Goal: Task Accomplishment & Management: Complete application form

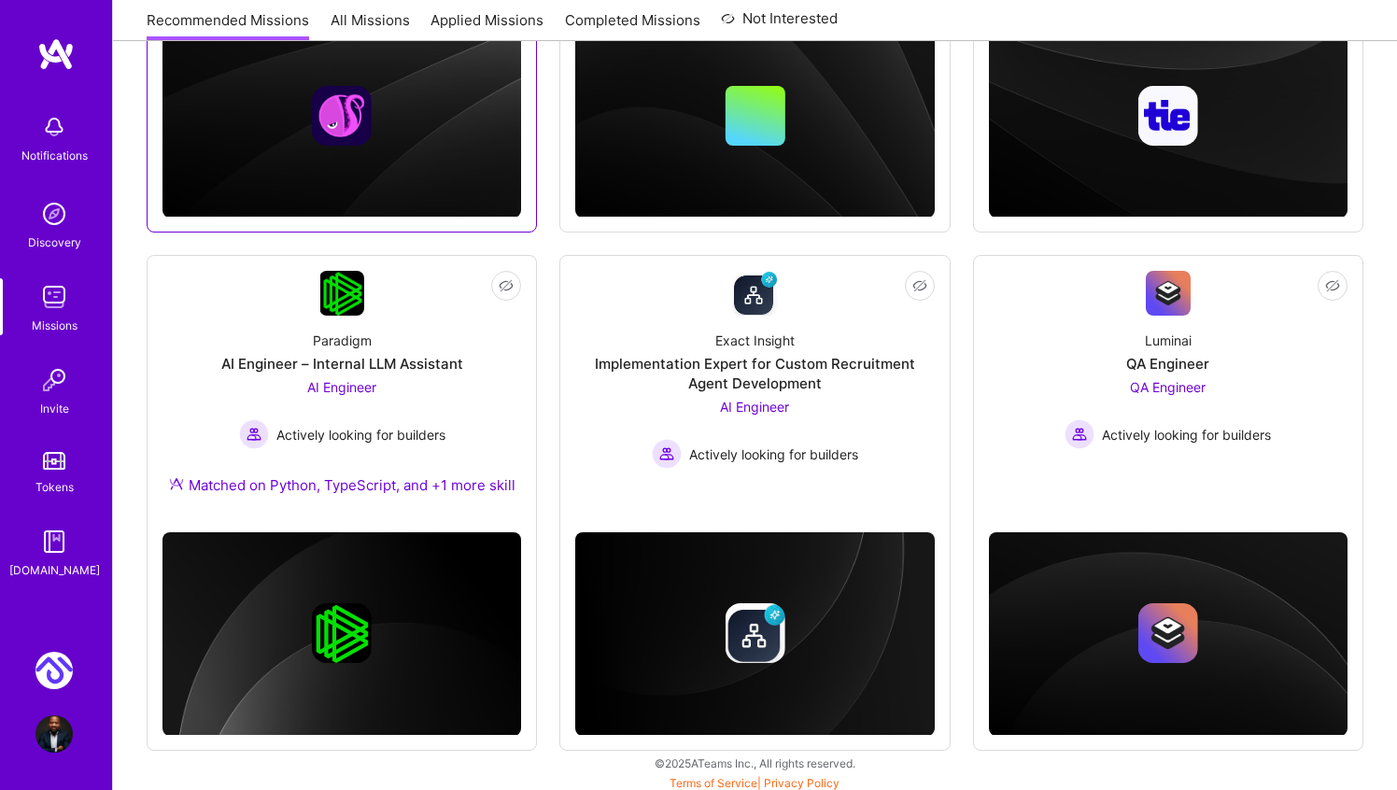
scroll to position [582, 0]
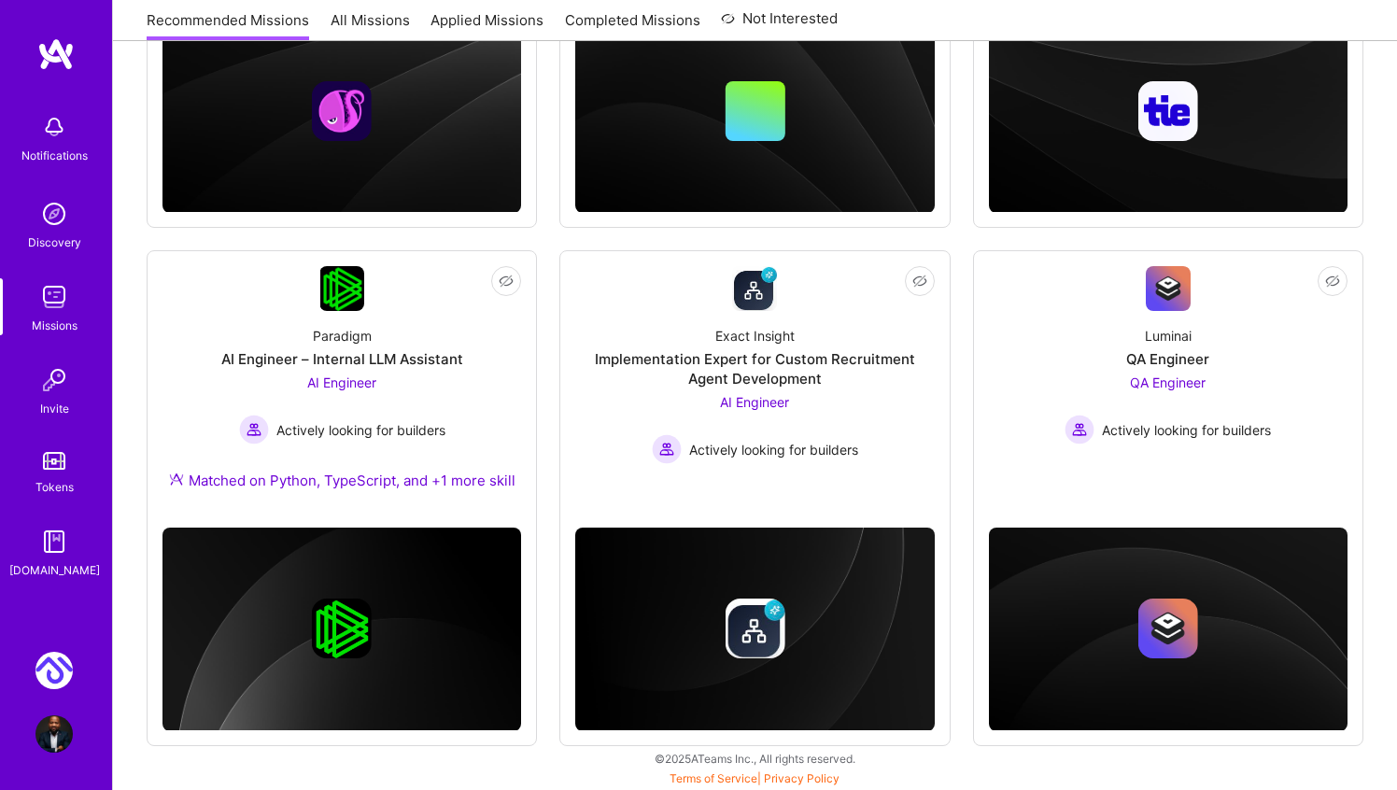
click at [65, 663] on img at bounding box center [53, 670] width 37 height 37
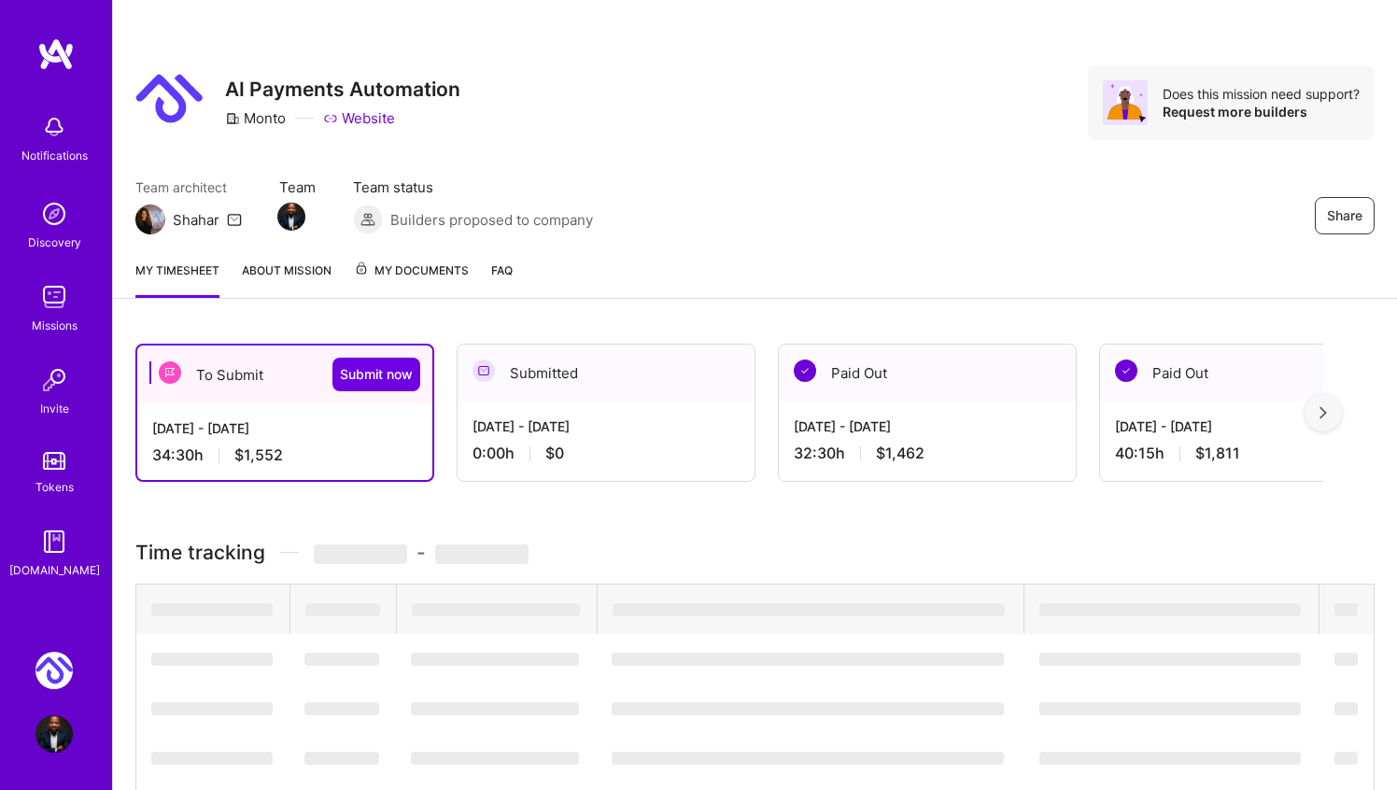
click at [323, 445] on div "34:30 h $1,552" at bounding box center [284, 455] width 265 height 20
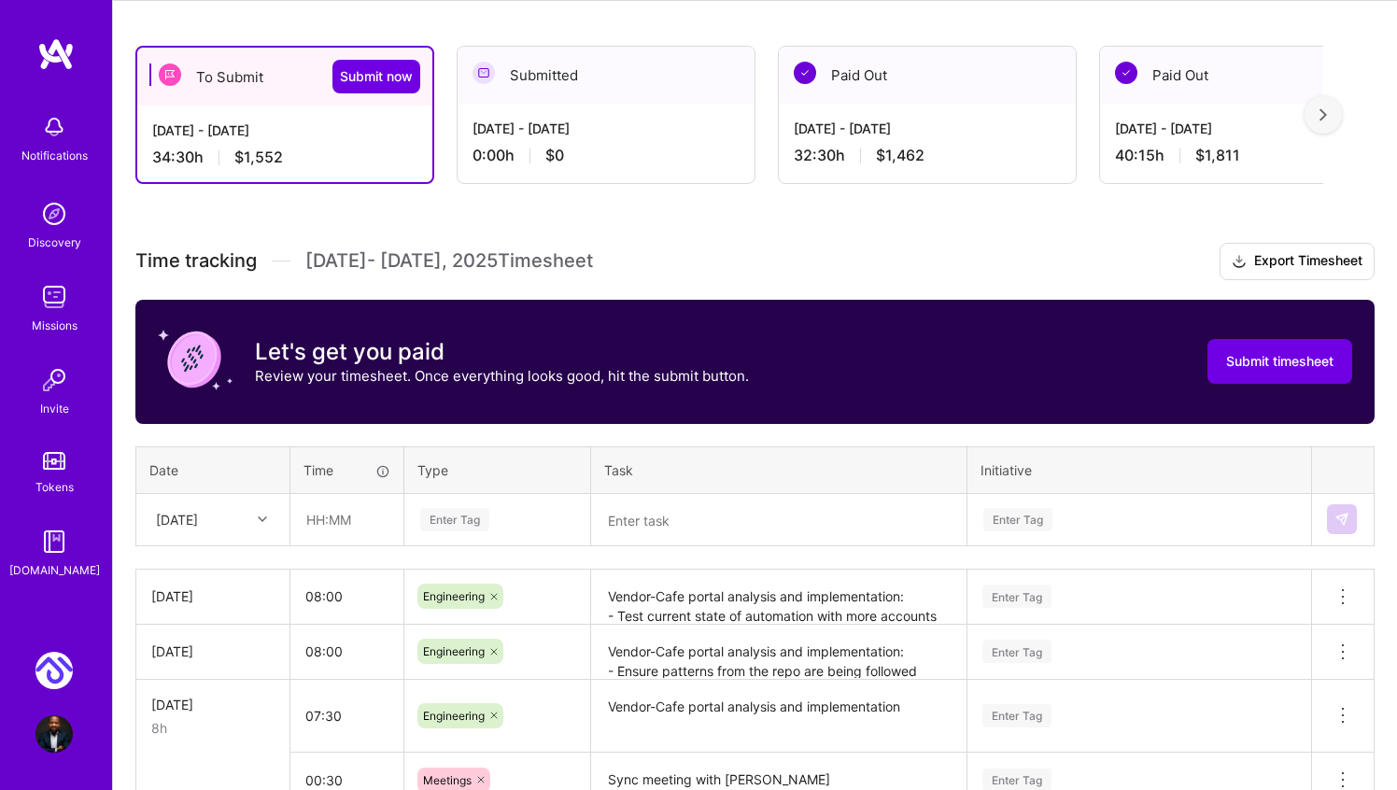
scroll to position [407, 0]
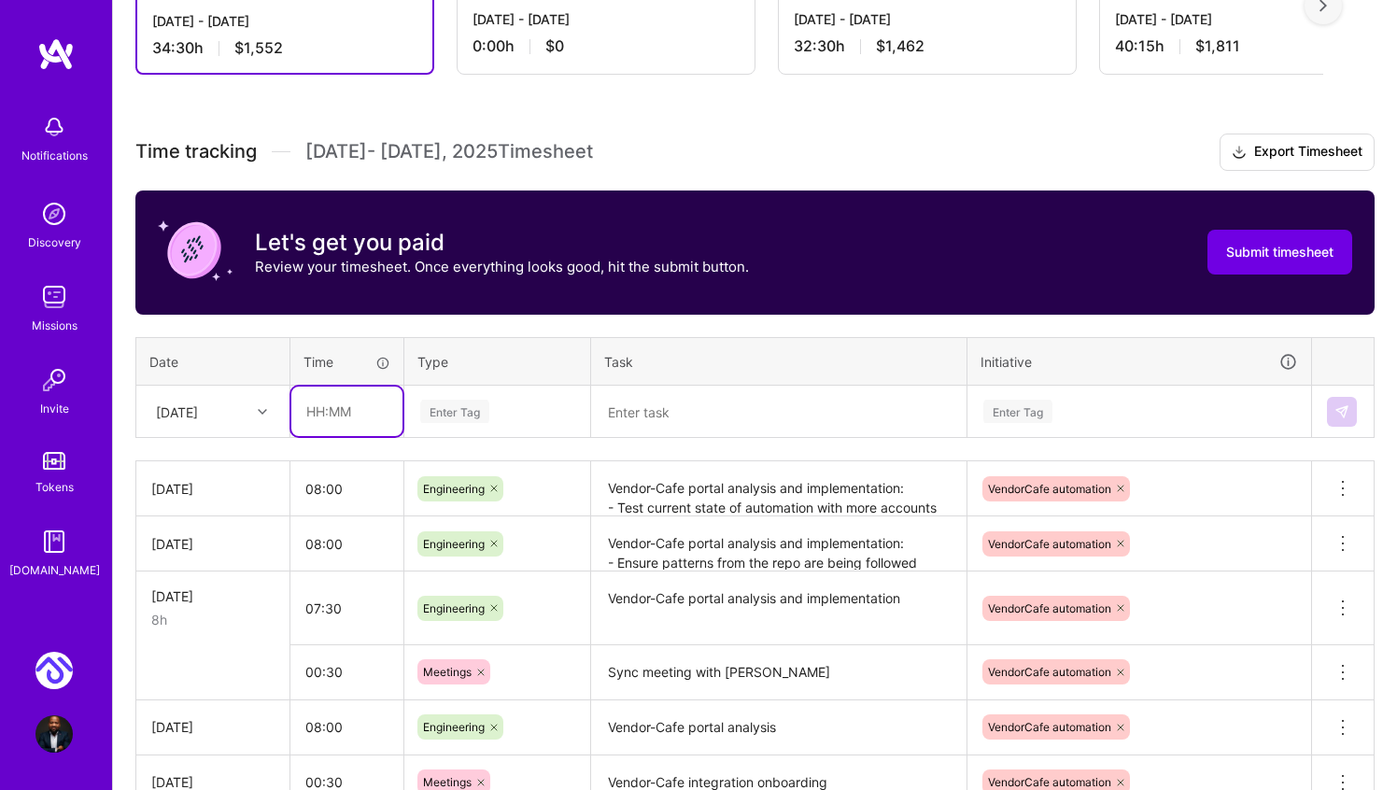
click at [307, 410] on input "text" at bounding box center [346, 411] width 111 height 49
type input "08:00"
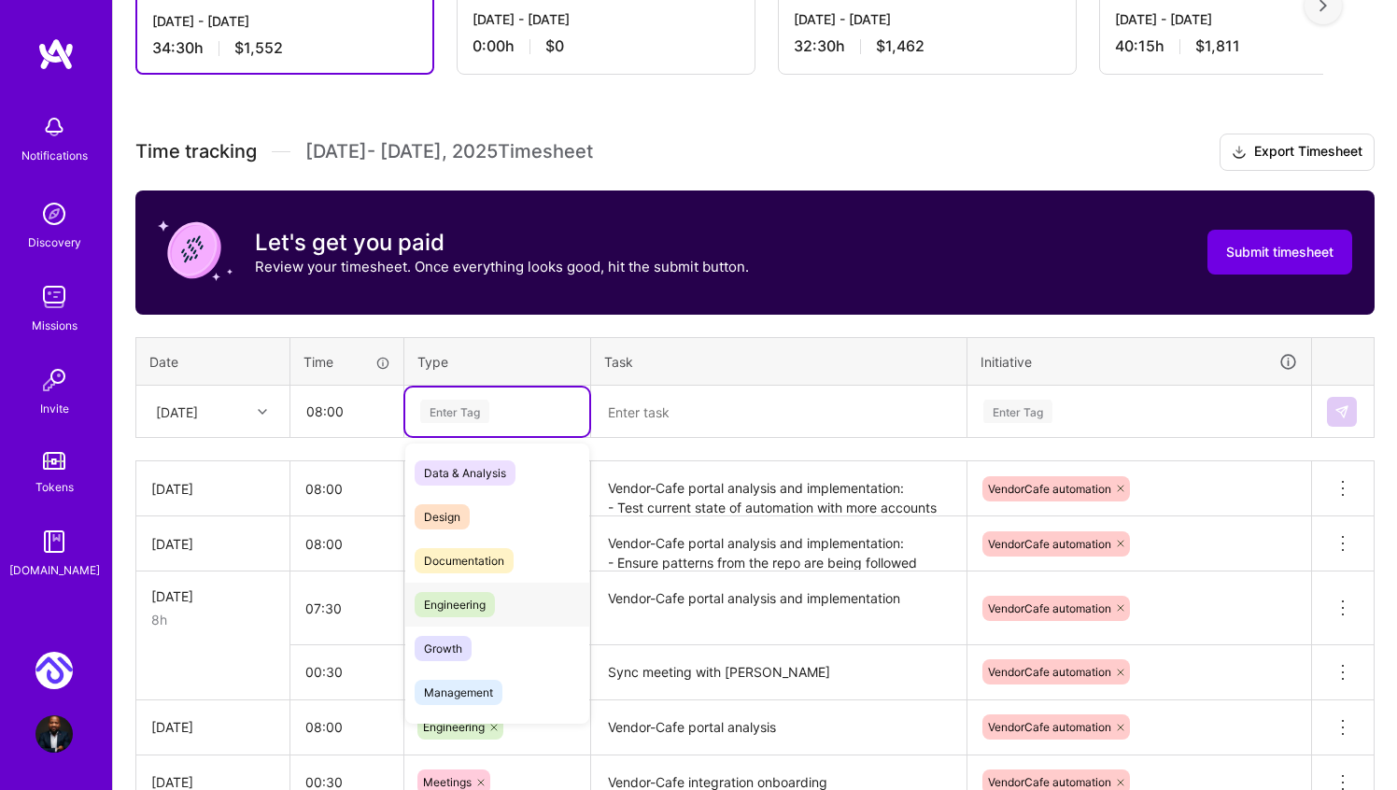
click at [444, 599] on span "Engineering" at bounding box center [455, 604] width 80 height 25
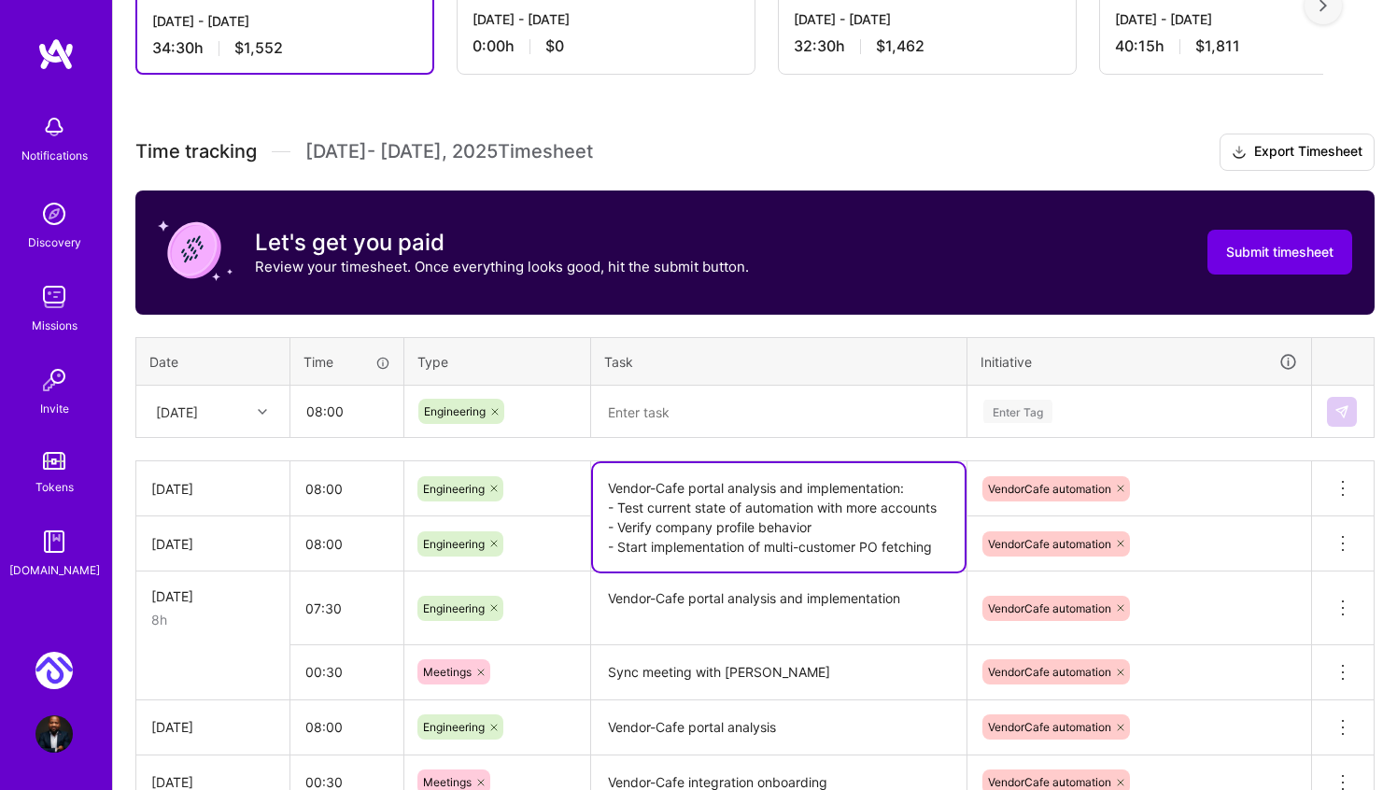
drag, startPoint x: 607, startPoint y: 487, endPoint x: 938, endPoint y: 496, distance: 331.6
click at [938, 496] on textarea "Vendor-Cafe portal analysis and implementation: - Test current state of automat…" at bounding box center [779, 517] width 372 height 108
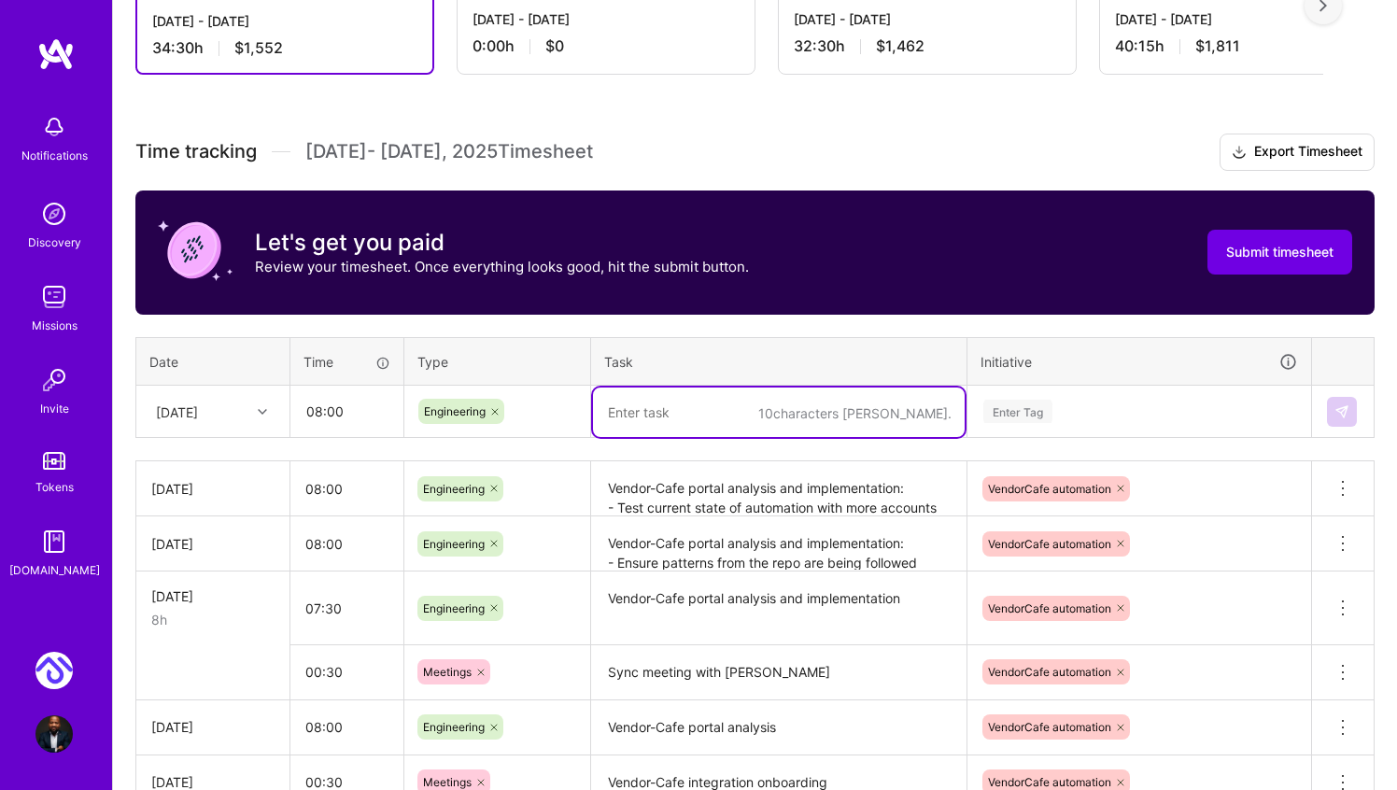
click at [740, 402] on textarea at bounding box center [779, 412] width 372 height 49
paste textarea "Vendor-Cafe portal analysis and implementation:"
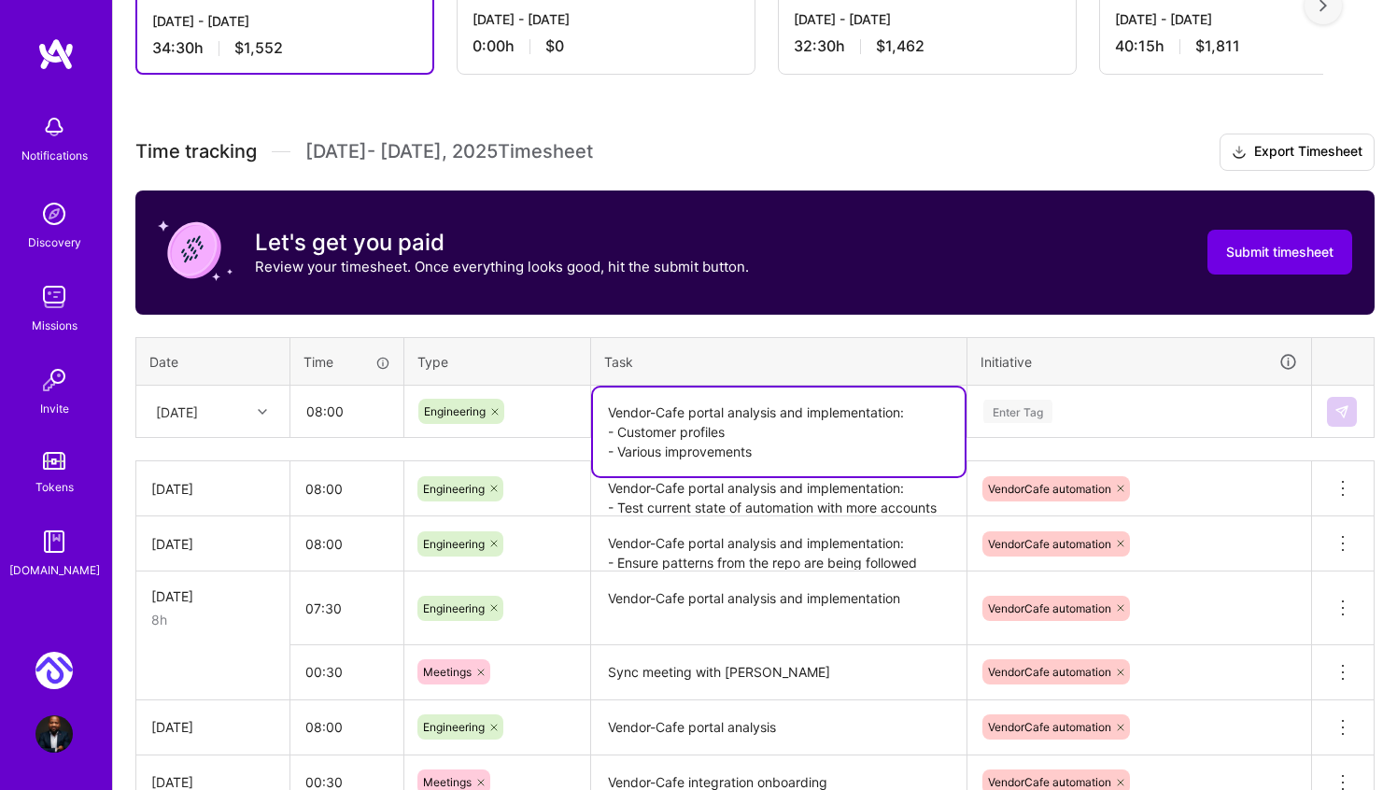
type textarea "Vendor-Cafe portal analysis and implementation: - Customer profiles - Various i…"
click at [771, 361] on th "Task" at bounding box center [779, 361] width 376 height 49
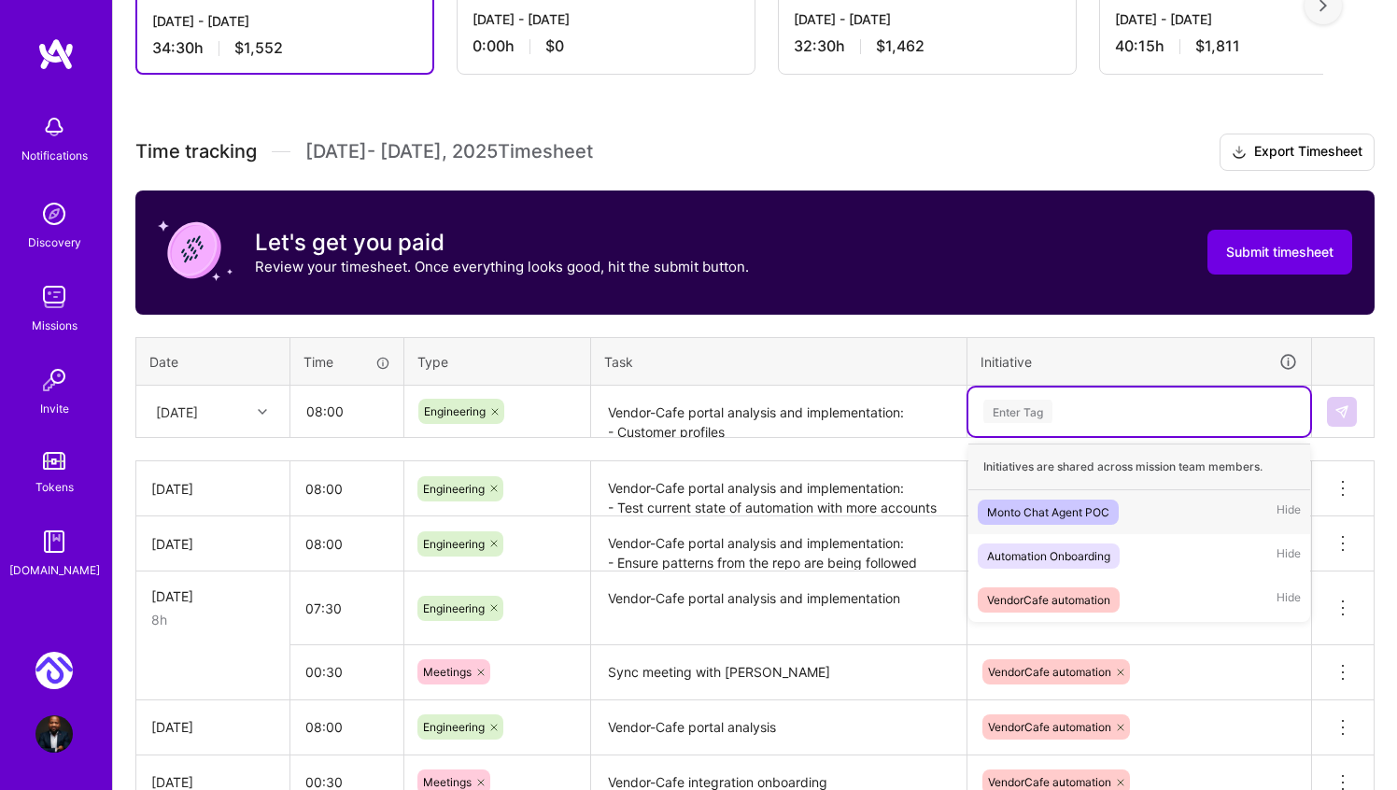
click at [1021, 418] on div "Enter Tag" at bounding box center [1017, 411] width 69 height 29
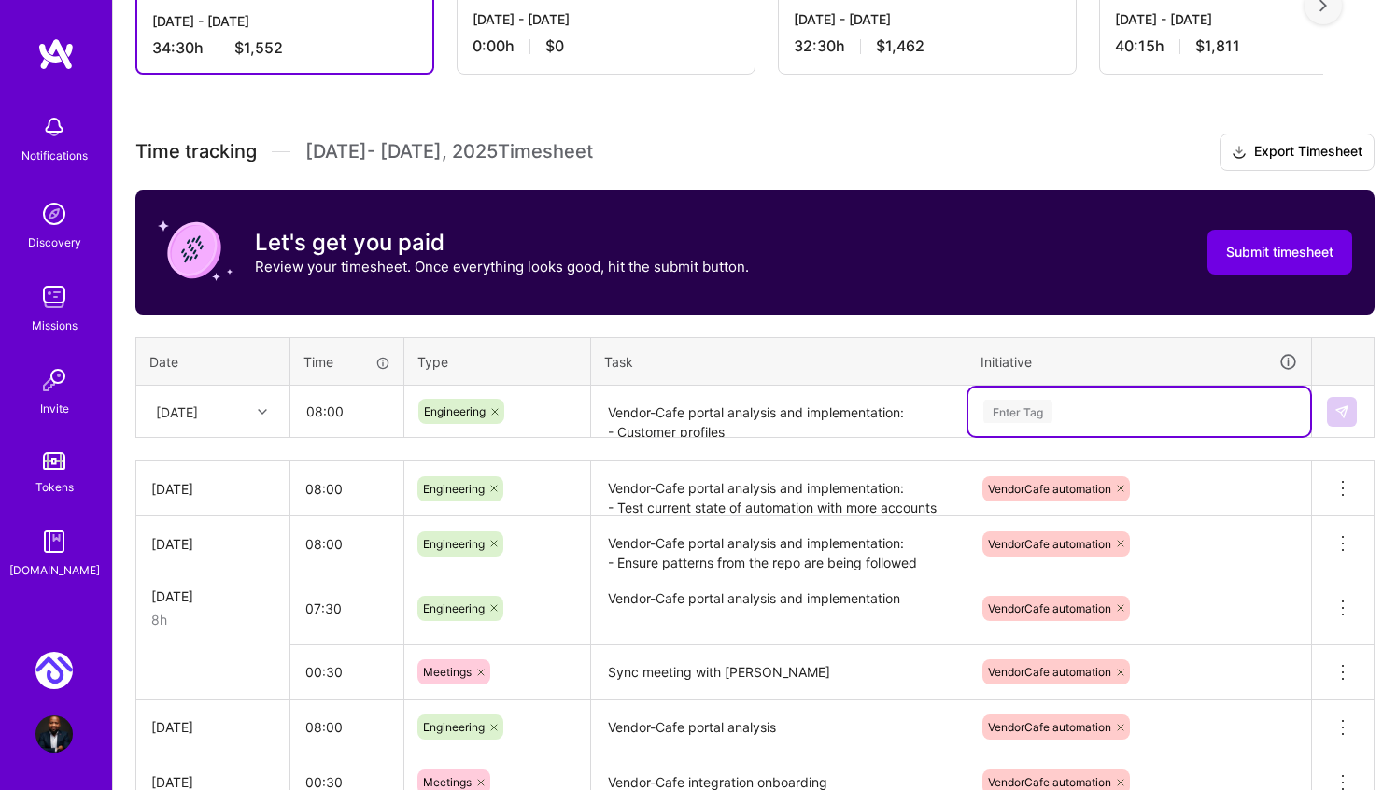
click at [1023, 410] on div "Enter Tag" at bounding box center [1017, 411] width 69 height 29
click at [1033, 424] on div "Enter Tag" at bounding box center [1139, 412] width 342 height 49
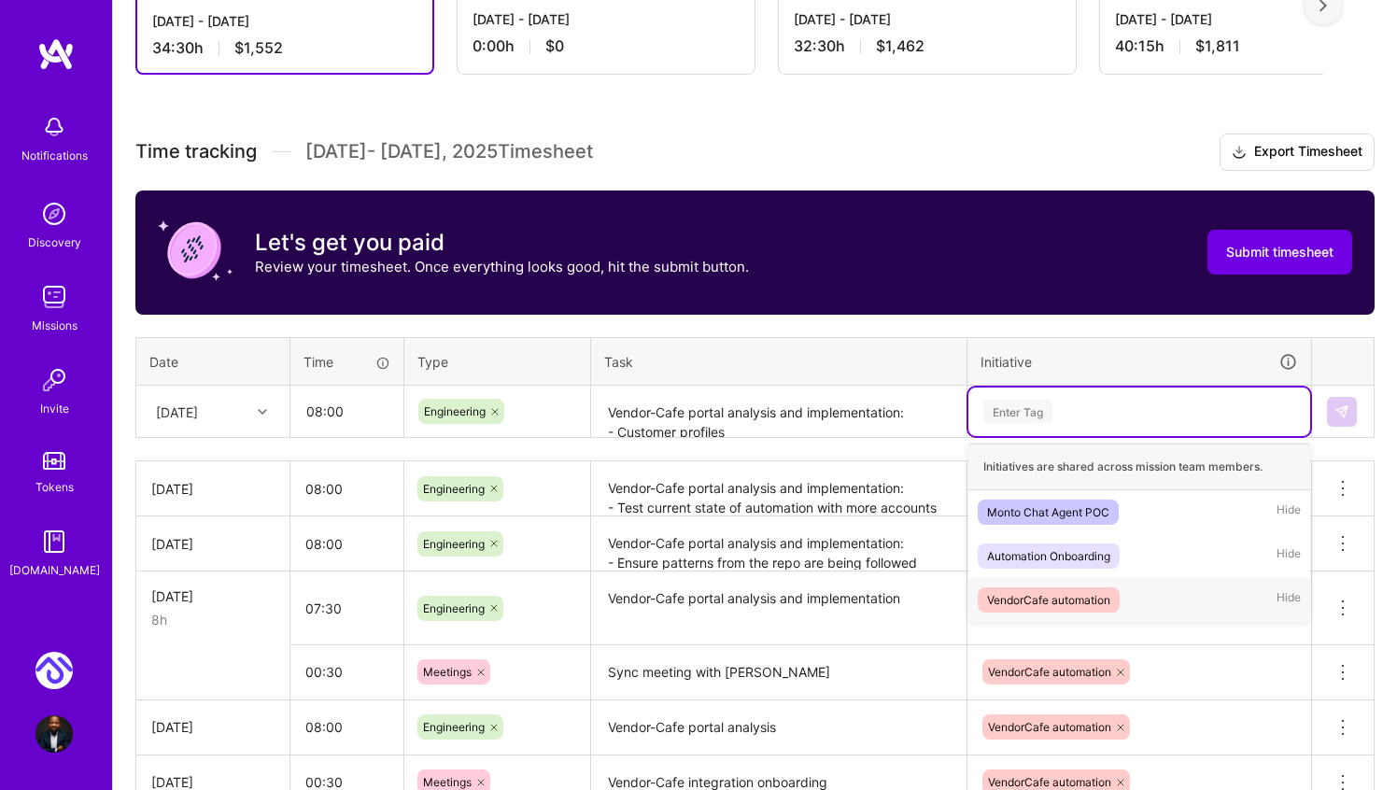
click at [1037, 598] on div "VendorCafe automation" at bounding box center [1048, 600] width 123 height 20
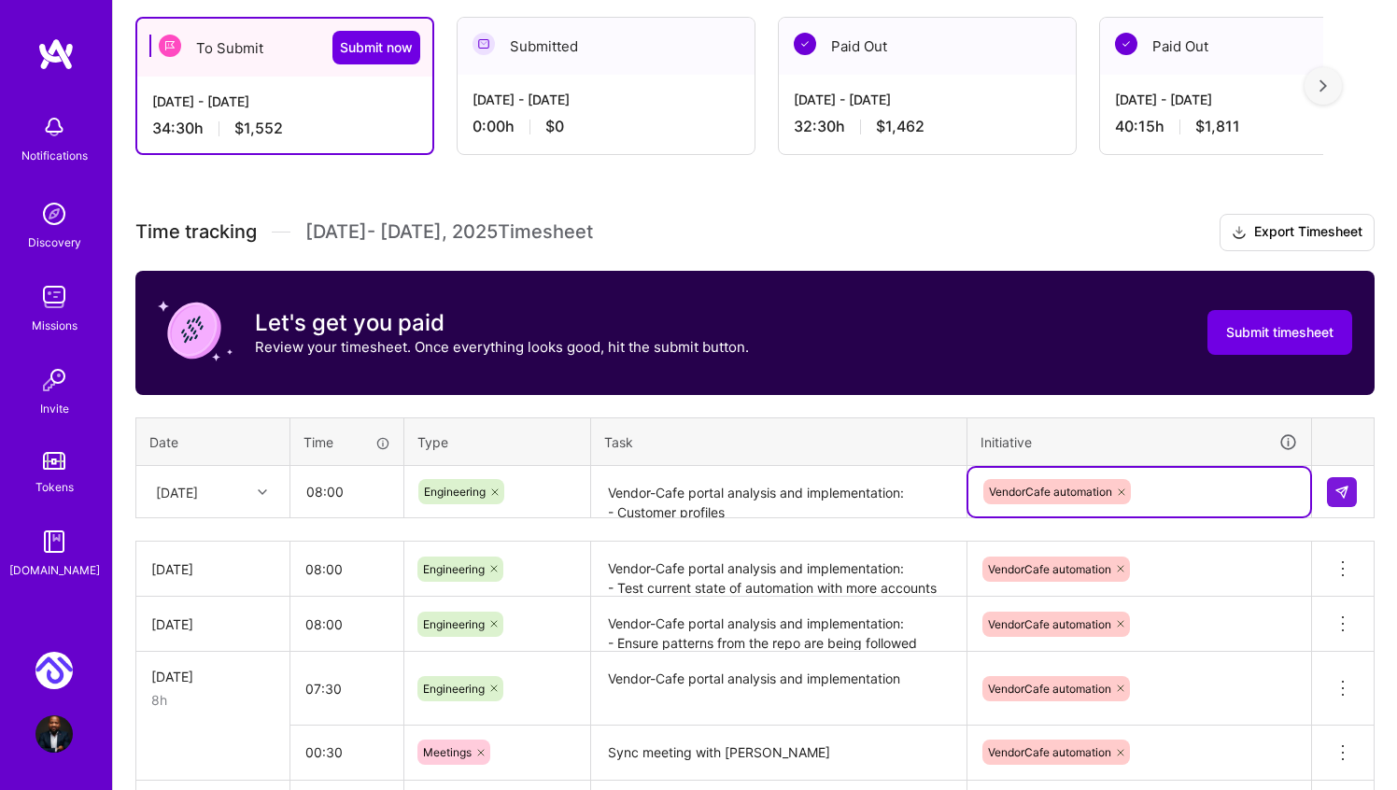
scroll to position [322, 0]
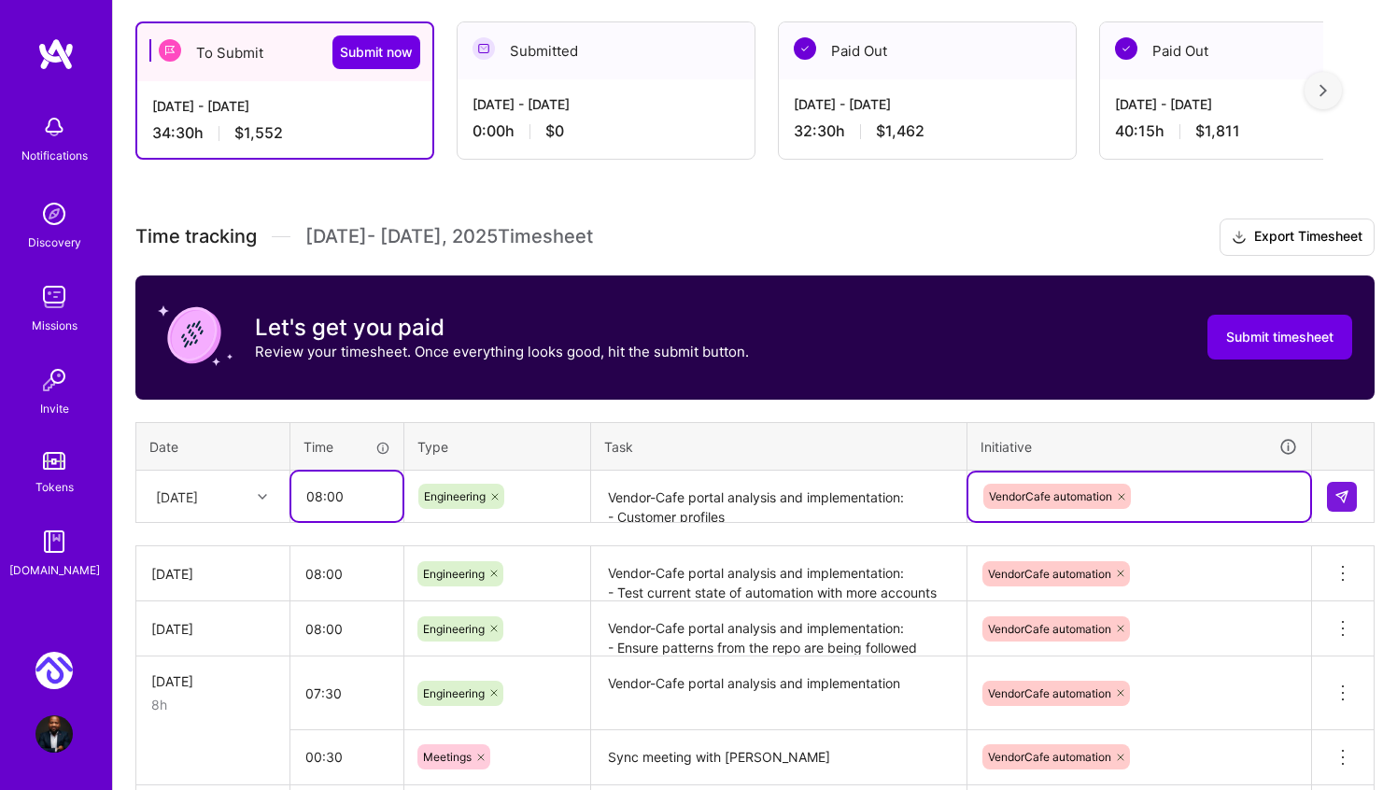
click at [316, 493] on input "08:00" at bounding box center [346, 496] width 111 height 49
click at [317, 492] on input "08:00" at bounding box center [346, 496] width 111 height 49
type input "07:30"
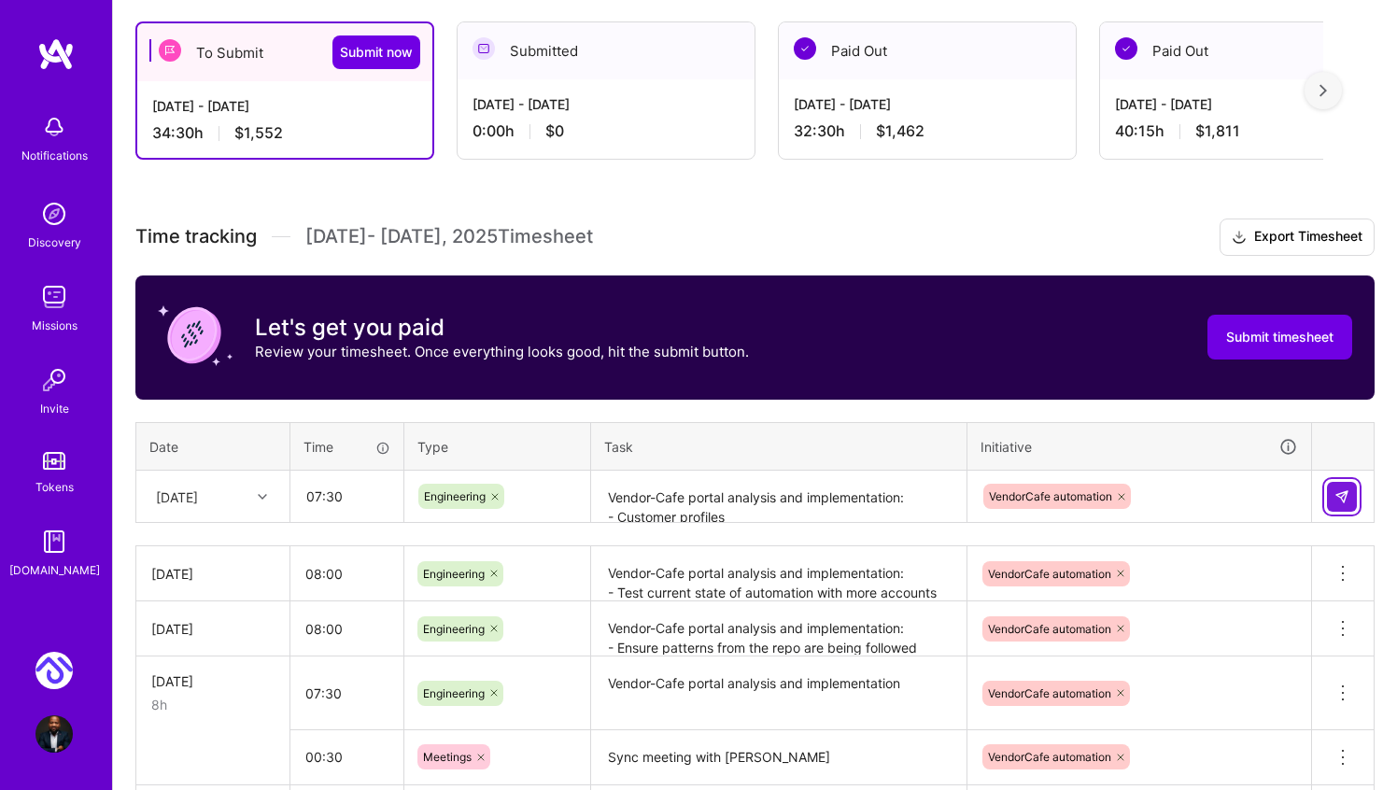
click at [1344, 501] on img at bounding box center [1341, 496] width 15 height 15
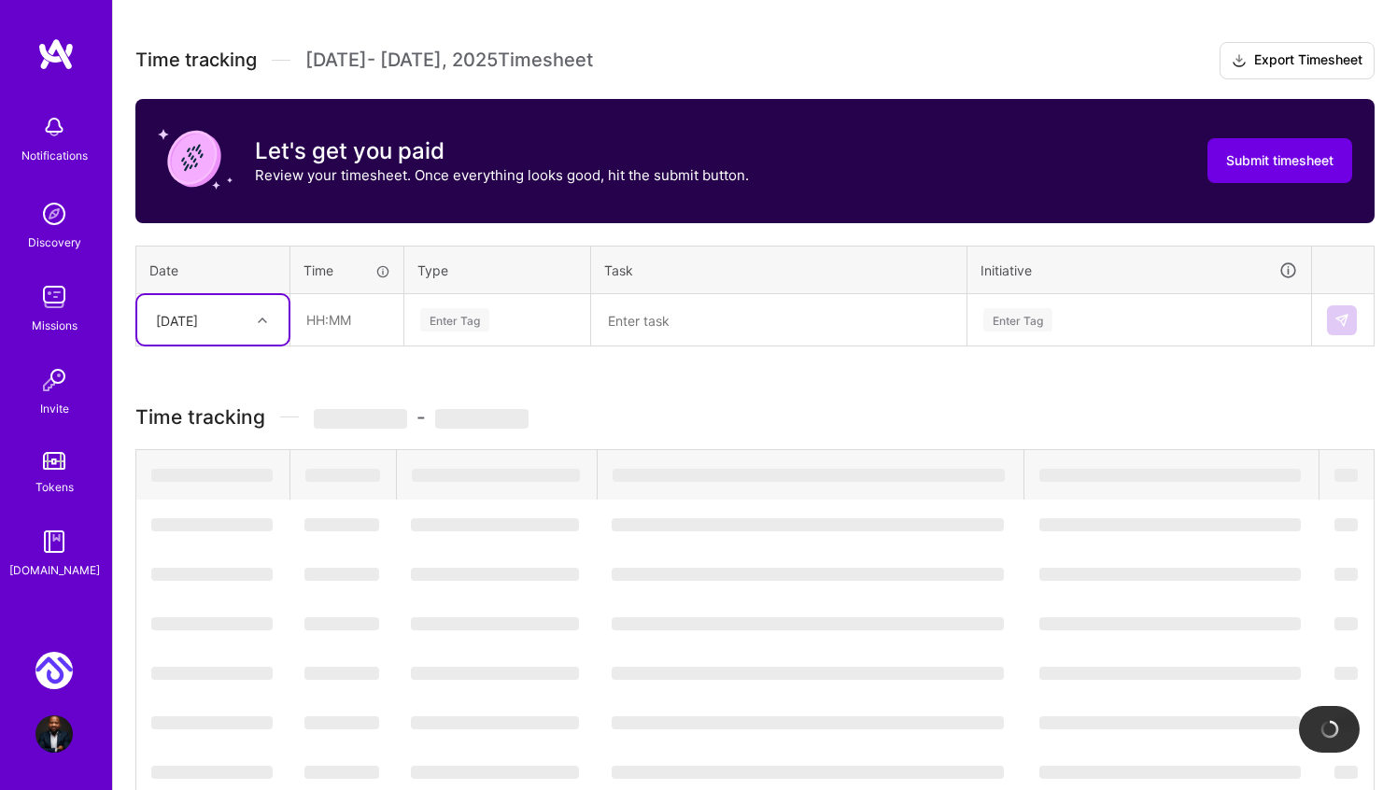
scroll to position [501, 0]
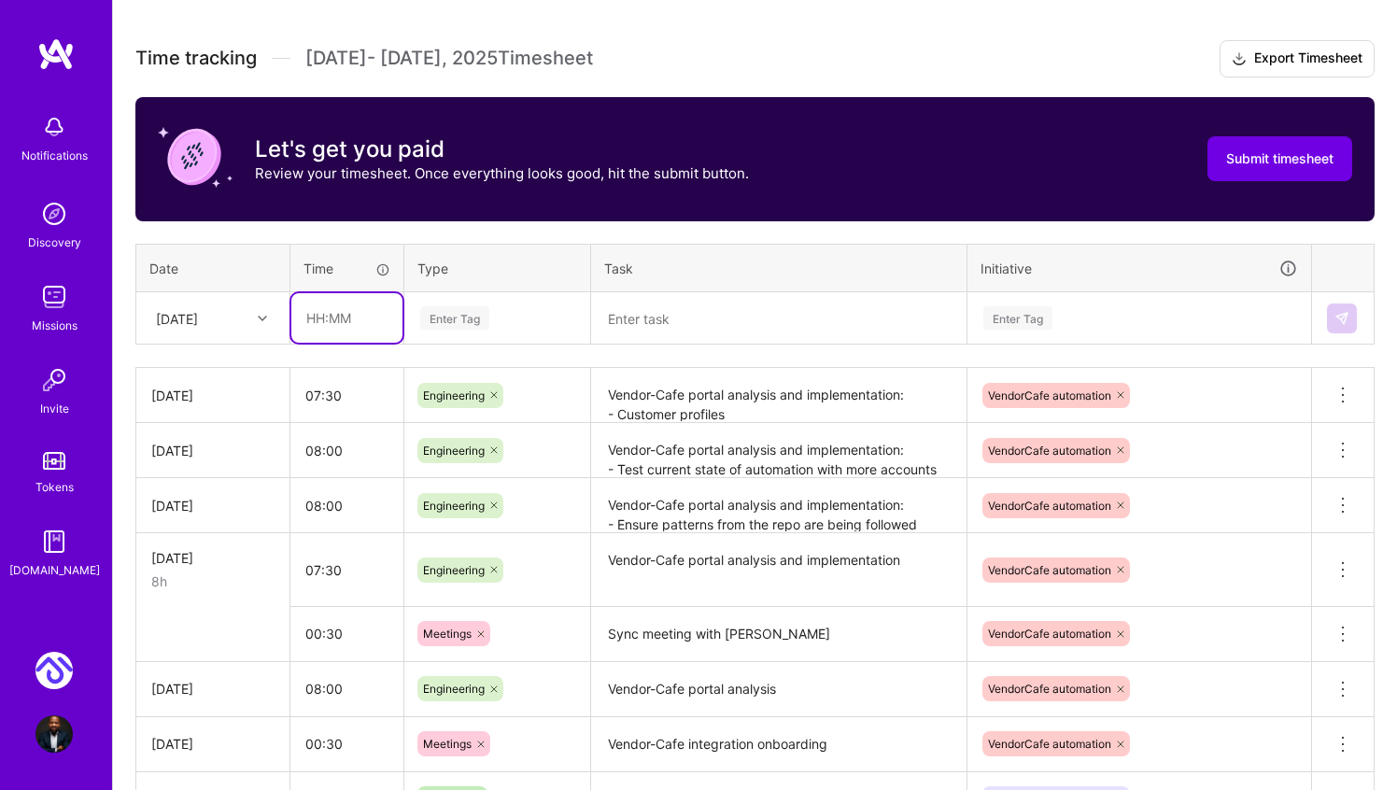
click at [319, 319] on input "text" at bounding box center [346, 317] width 111 height 49
type input "00:30"
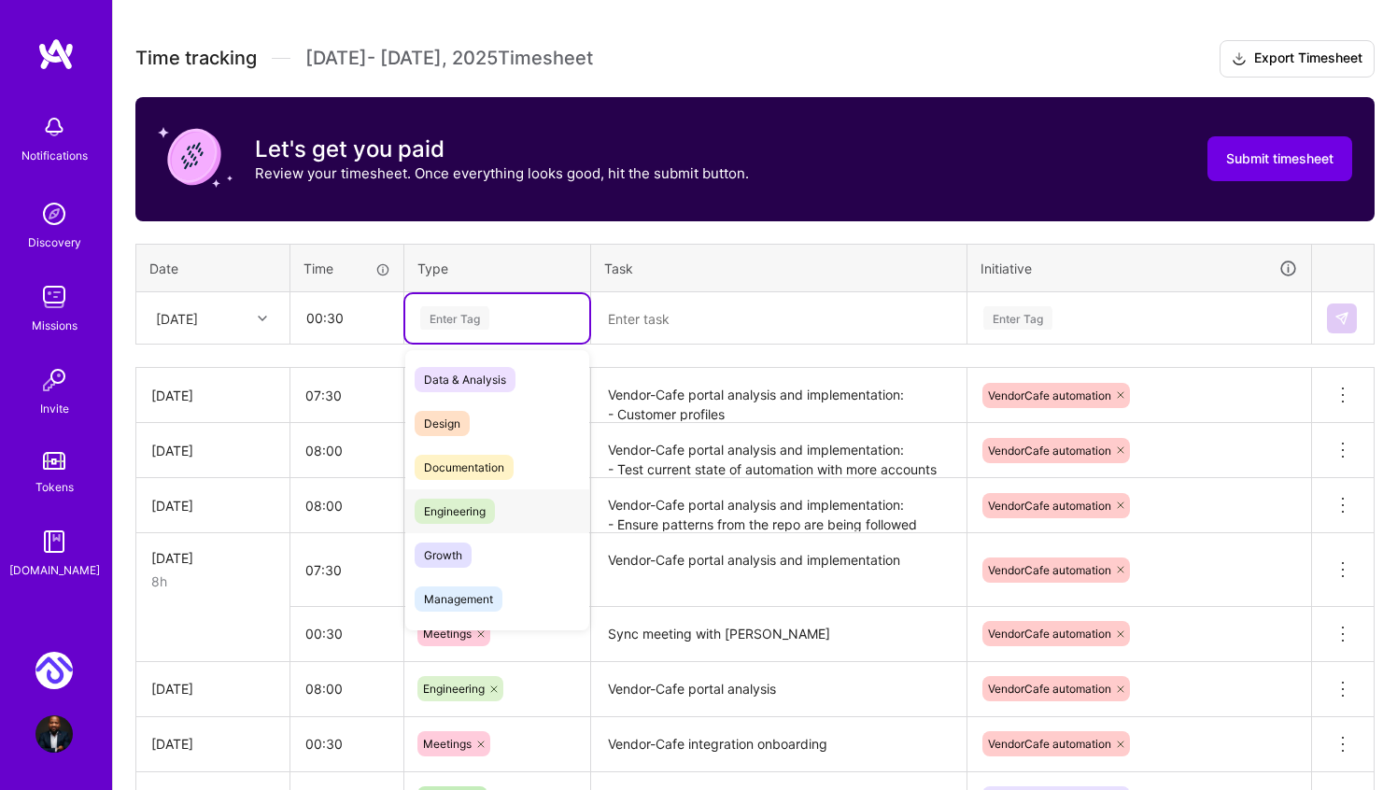
click at [458, 505] on span "Engineering" at bounding box center [455, 511] width 80 height 25
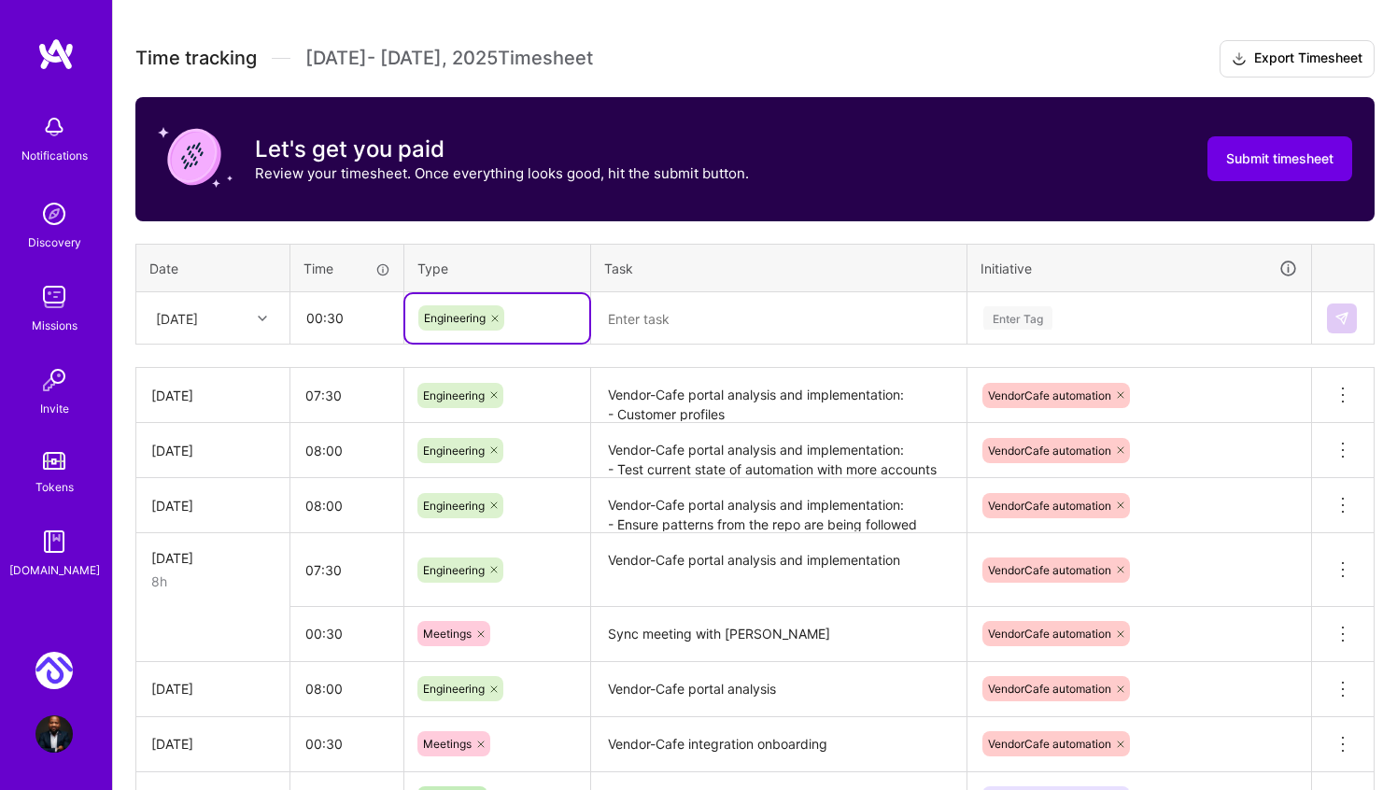
click at [493, 317] on icon at bounding box center [494, 318] width 11 height 11
click at [476, 317] on div "Enter Tag" at bounding box center [454, 317] width 69 height 29
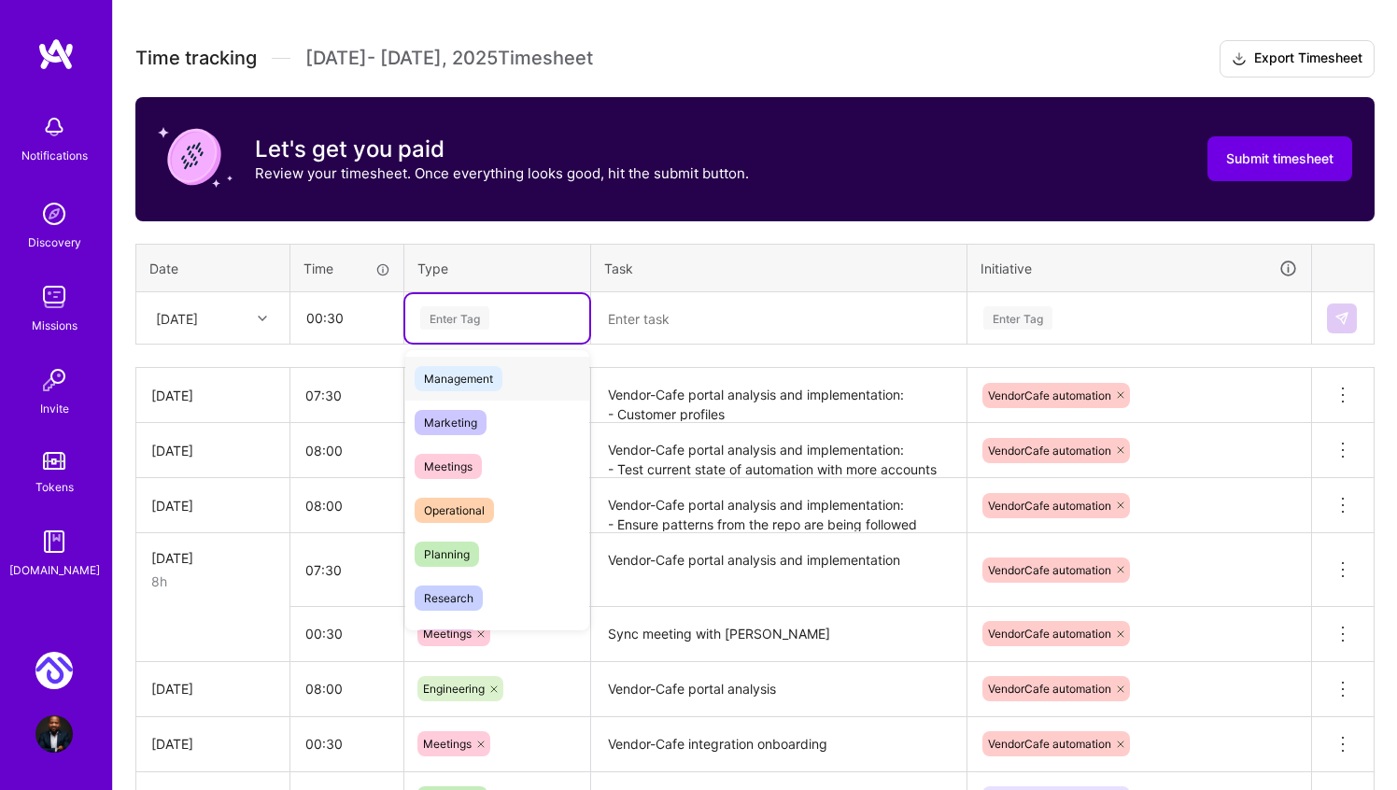
scroll to position [225, 0]
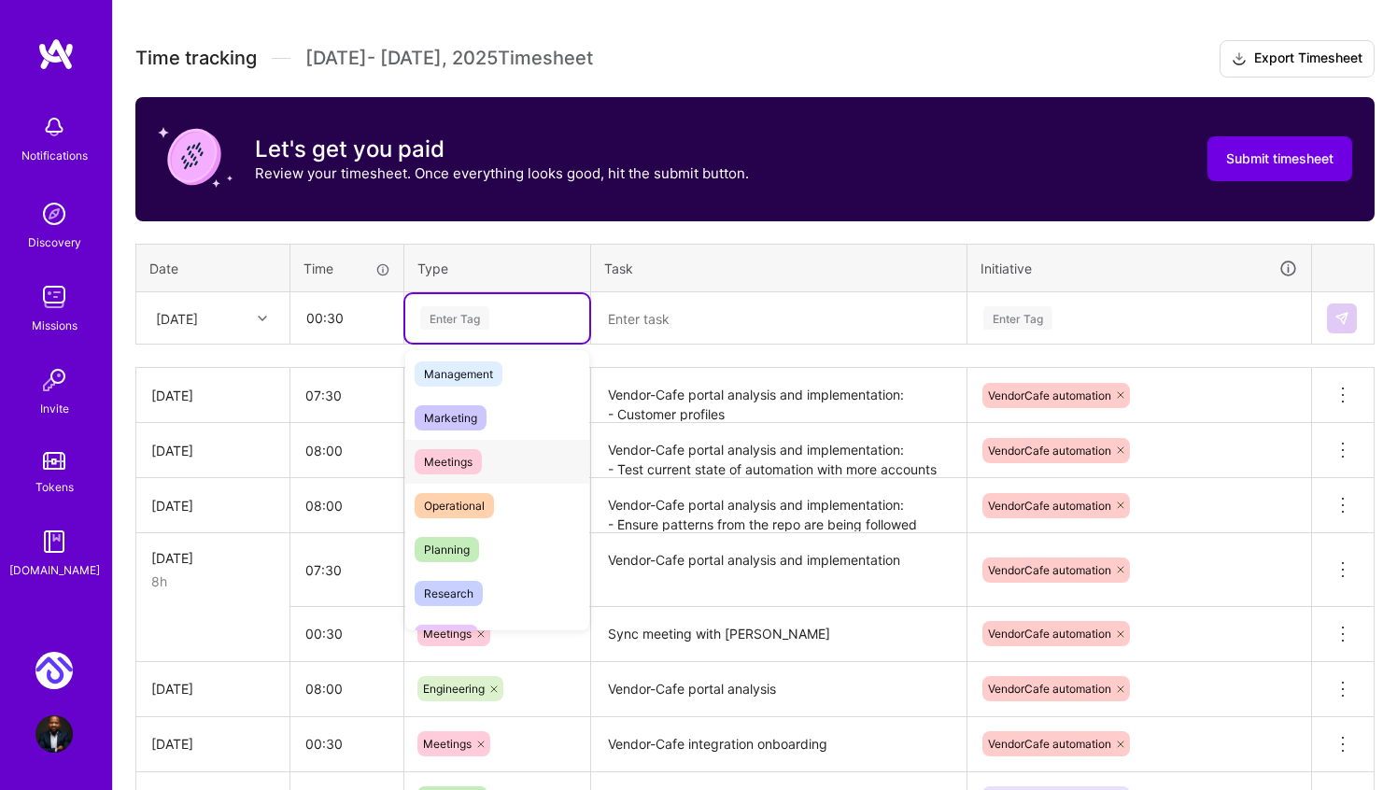
click at [468, 457] on span "Meetings" at bounding box center [448, 461] width 67 height 25
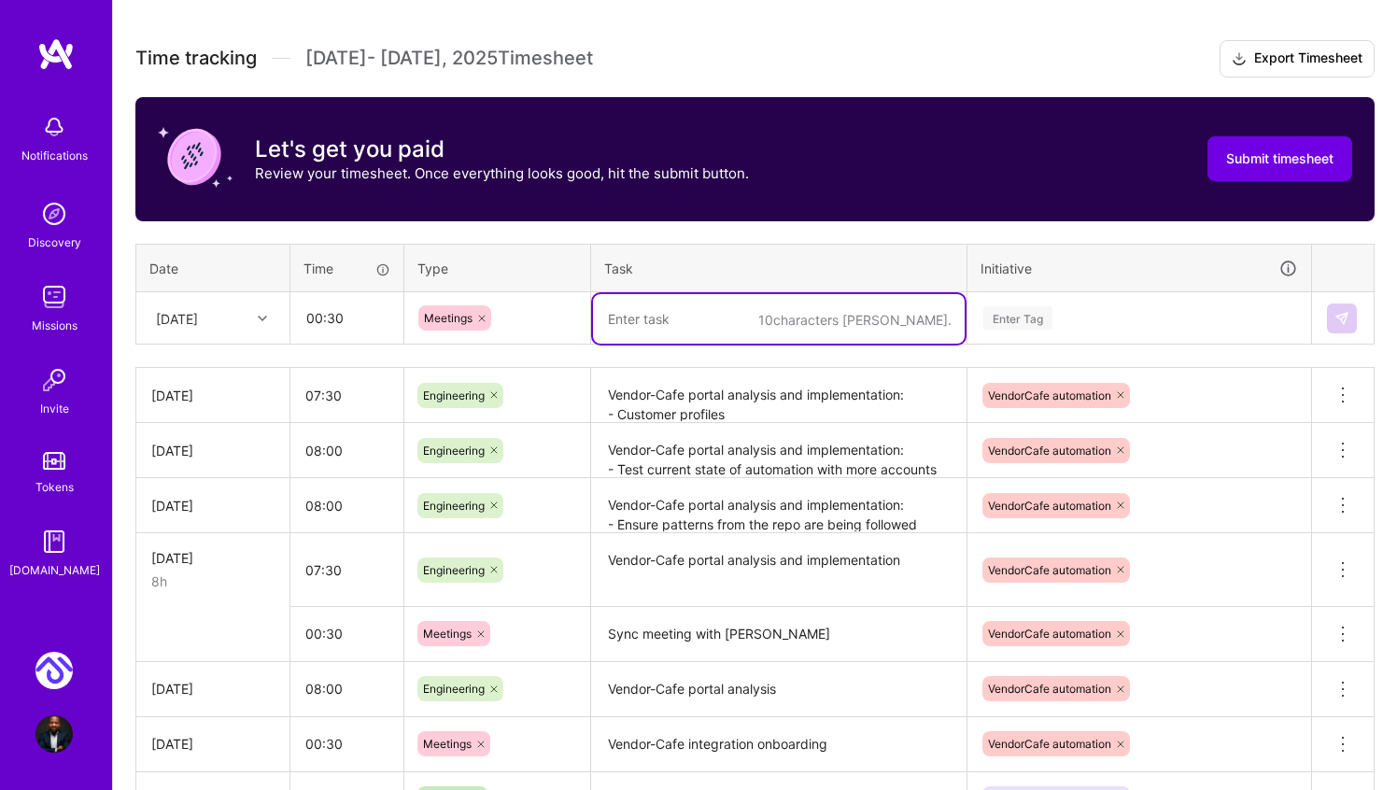
click at [685, 321] on textarea at bounding box center [779, 318] width 372 height 49
type textarea "Sync meeting with [PERSON_NAME]"
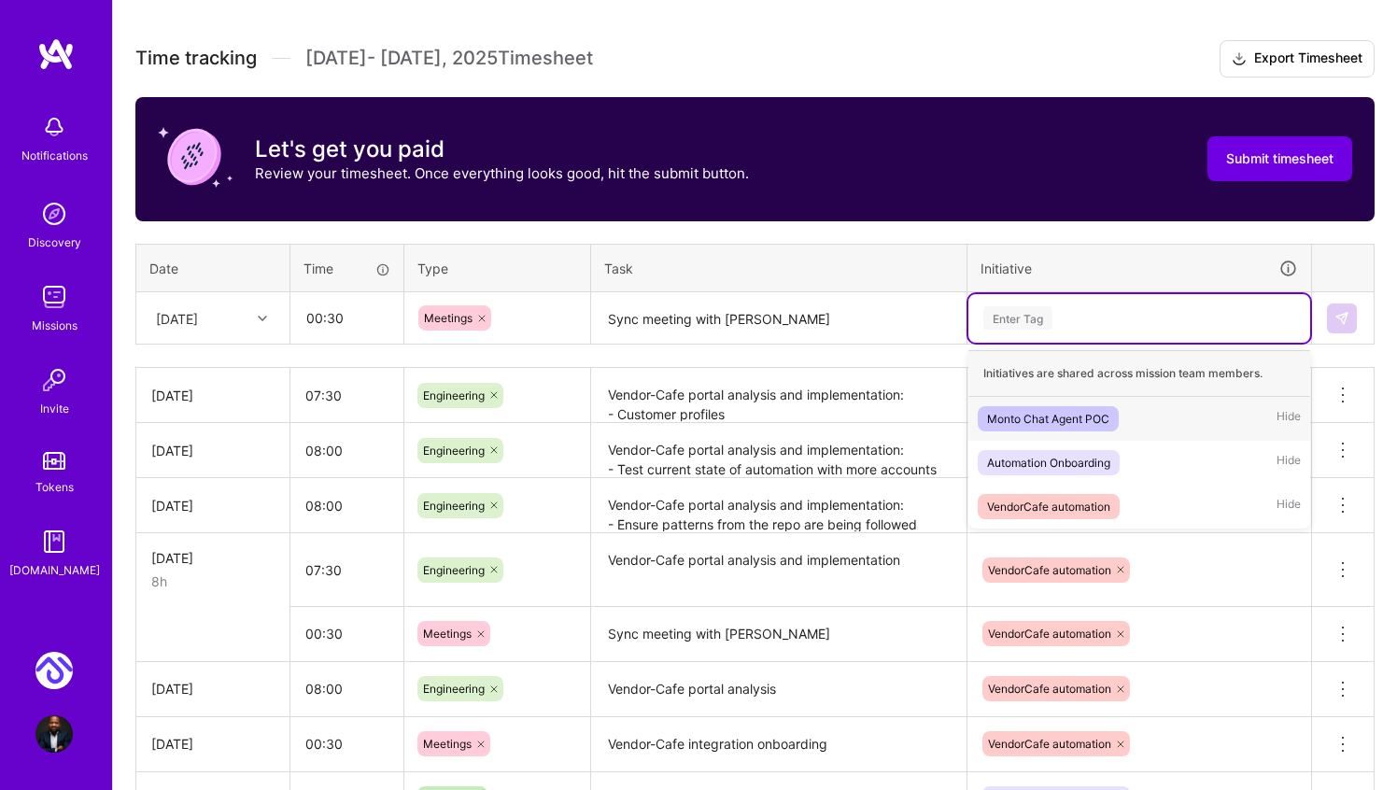
click at [1034, 310] on div "Enter Tag" at bounding box center [1017, 317] width 69 height 29
click at [1036, 316] on div "Enter Tag" at bounding box center [1017, 317] width 69 height 29
click at [1051, 509] on div "VendorCafe automation" at bounding box center [1048, 507] width 123 height 20
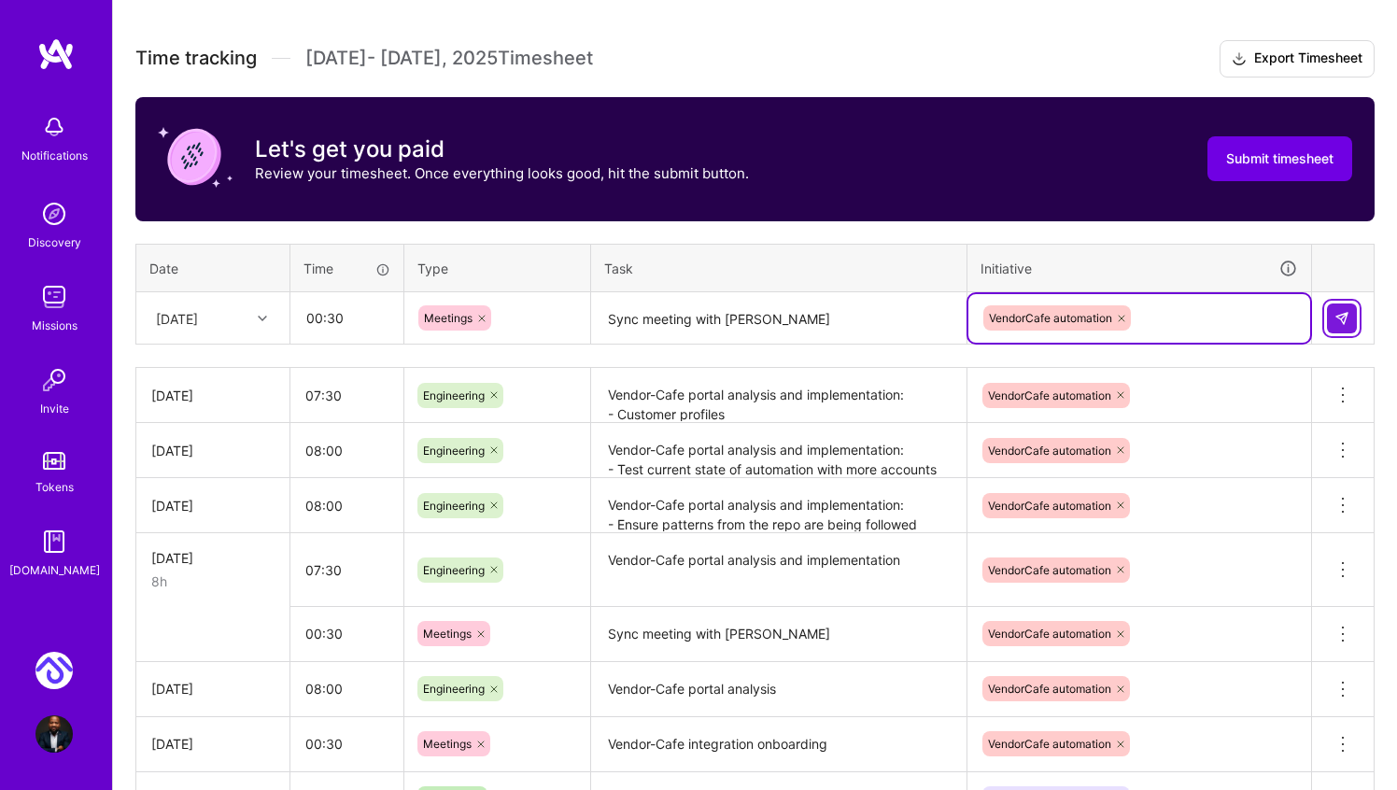
click at [1342, 322] on img at bounding box center [1341, 318] width 15 height 15
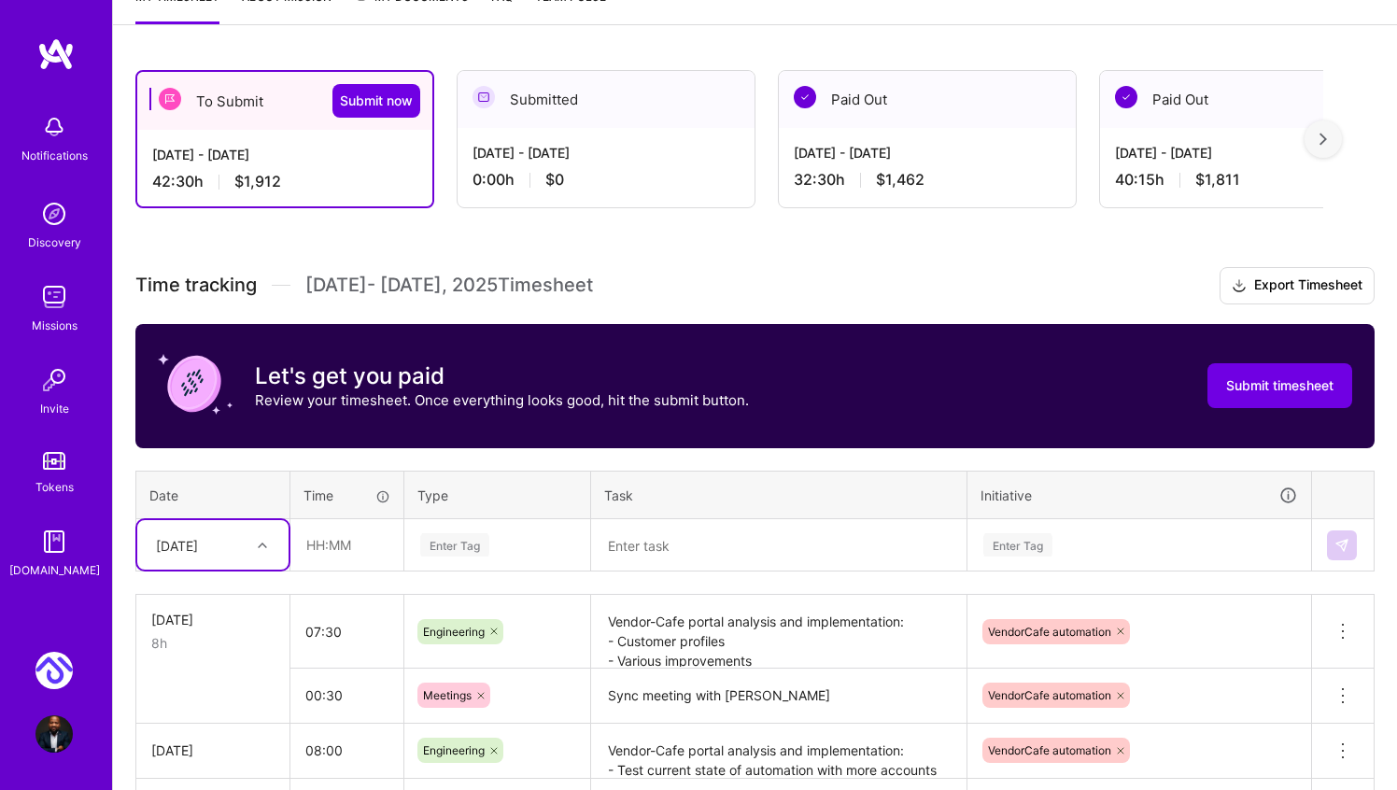
scroll to position [354, 0]
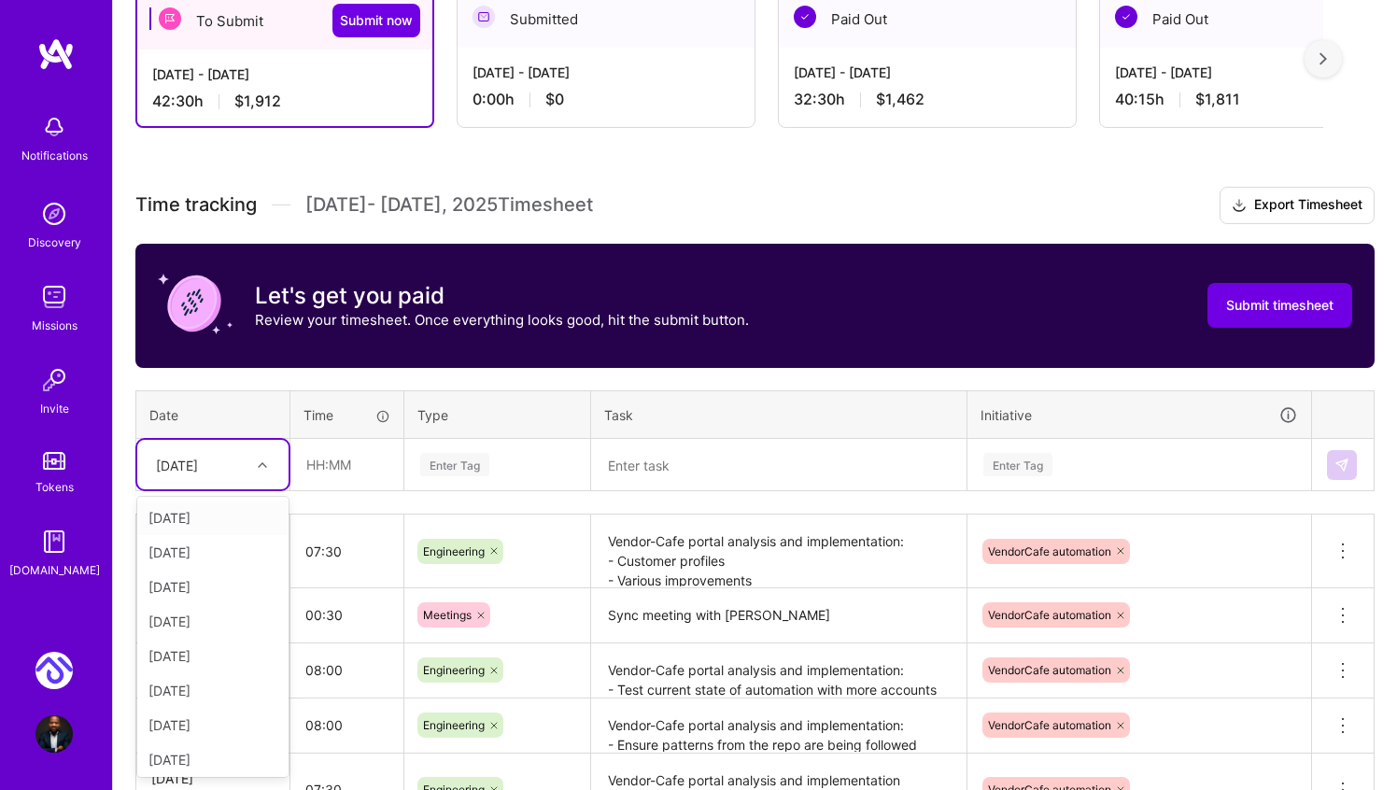
click at [273, 466] on div at bounding box center [264, 465] width 29 height 24
click at [198, 550] on div "[DATE]" at bounding box center [212, 548] width 151 height 35
click at [318, 466] on input "text" at bounding box center [346, 464] width 111 height 49
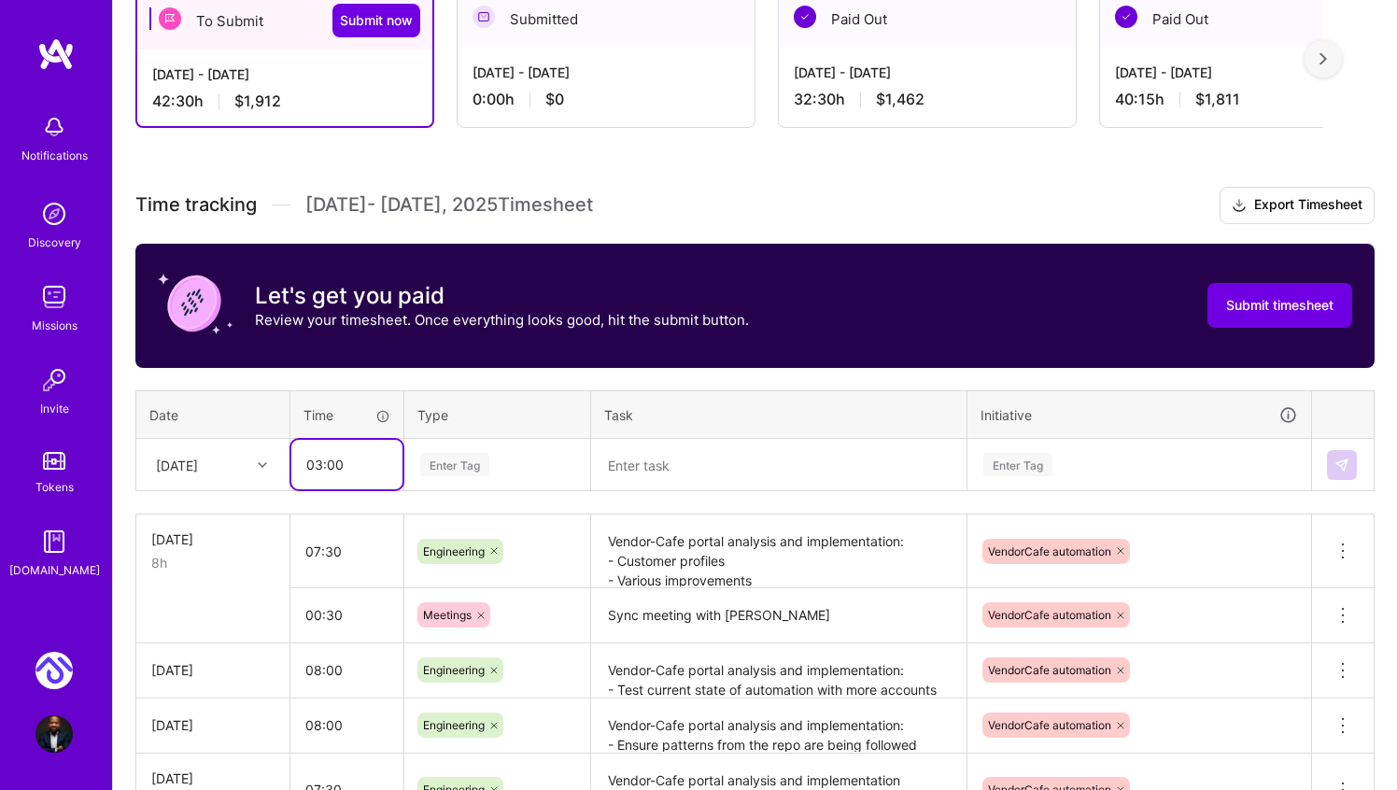
type input "03:00"
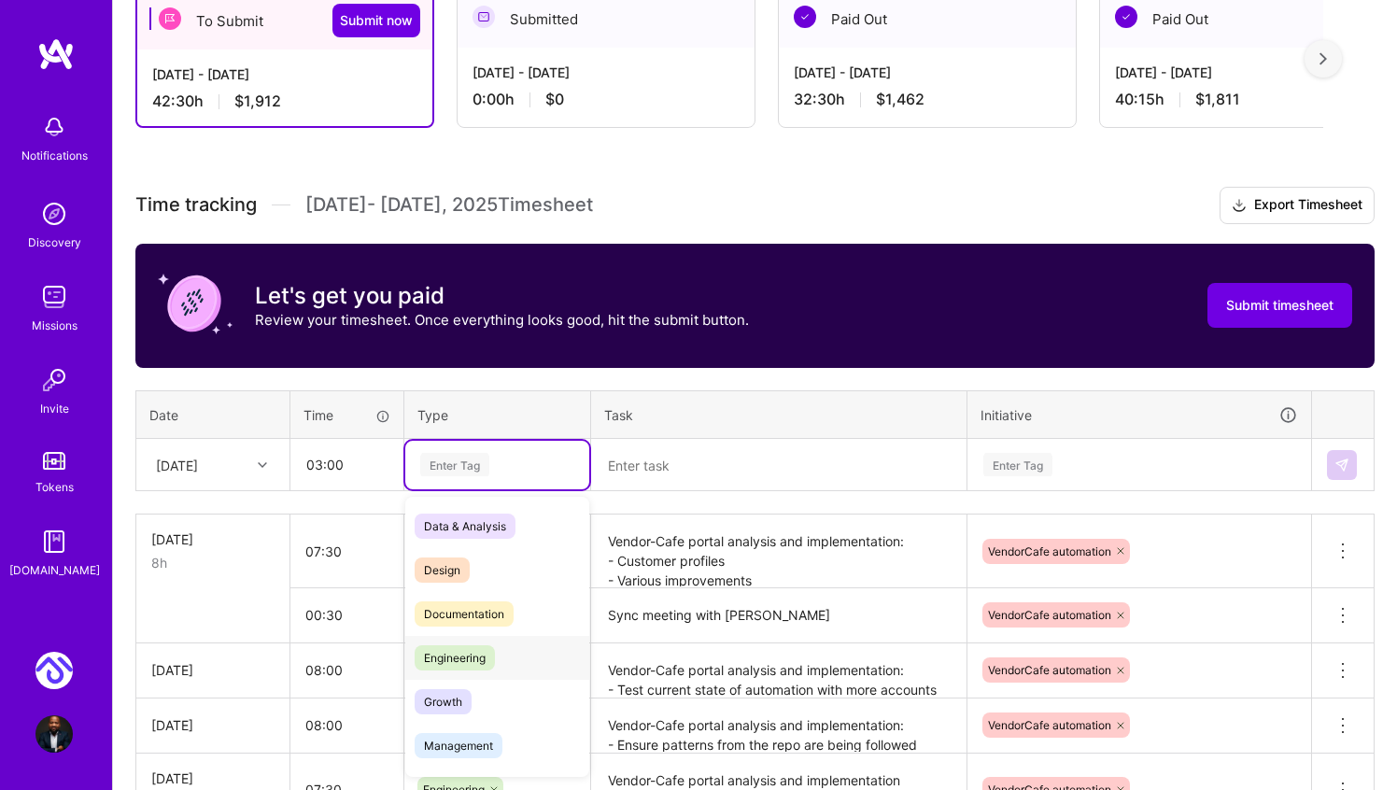
click at [470, 656] on span "Engineering" at bounding box center [455, 657] width 80 height 25
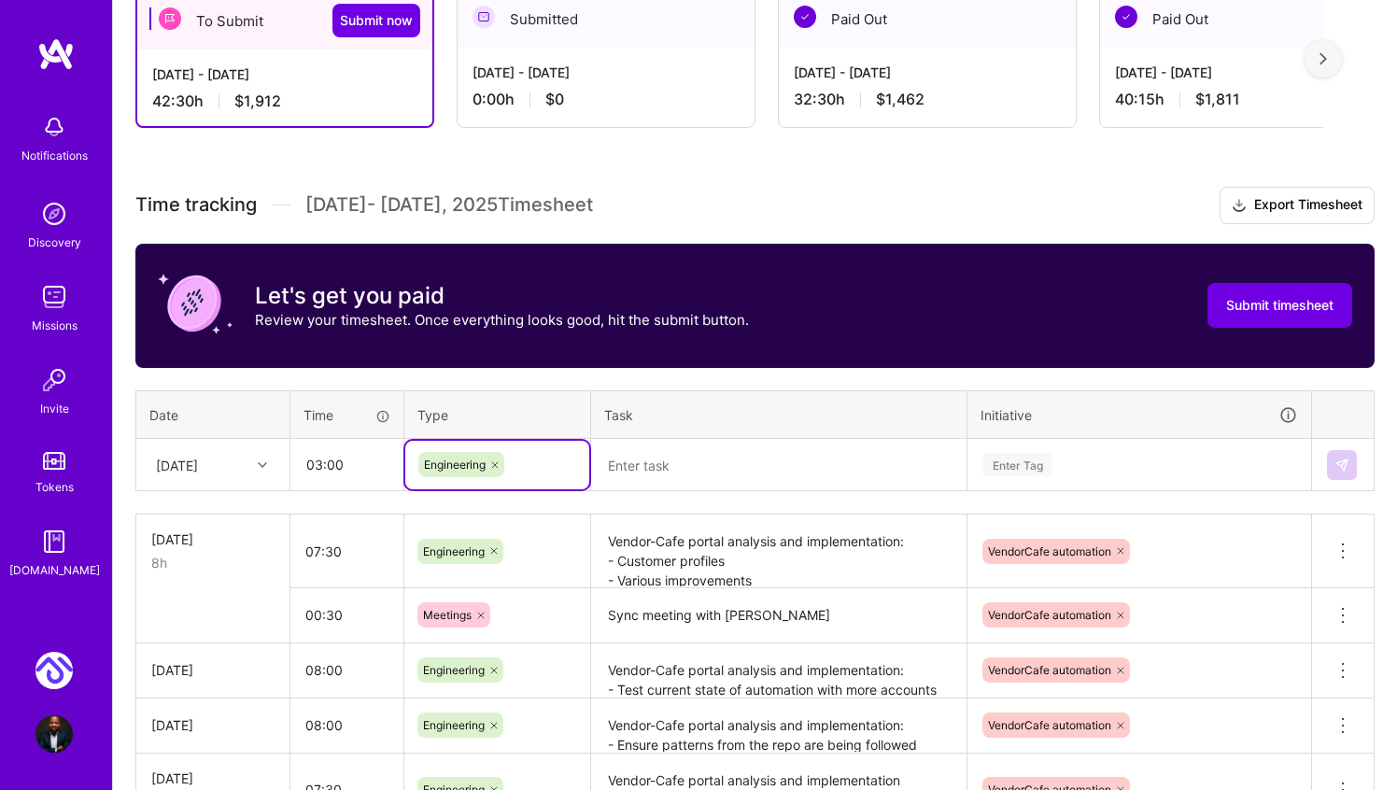
click at [636, 472] on textarea at bounding box center [779, 465] width 372 height 49
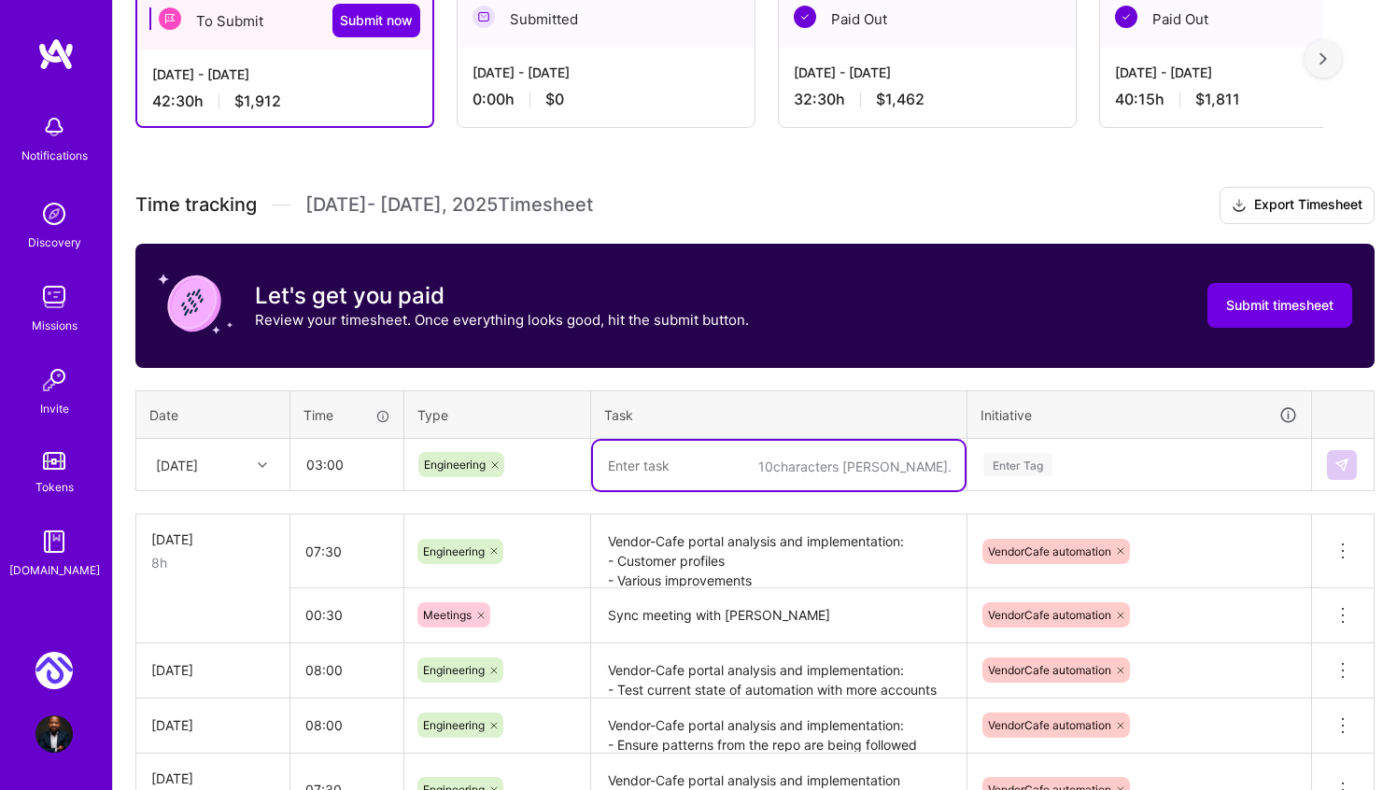
scroll to position [391, 0]
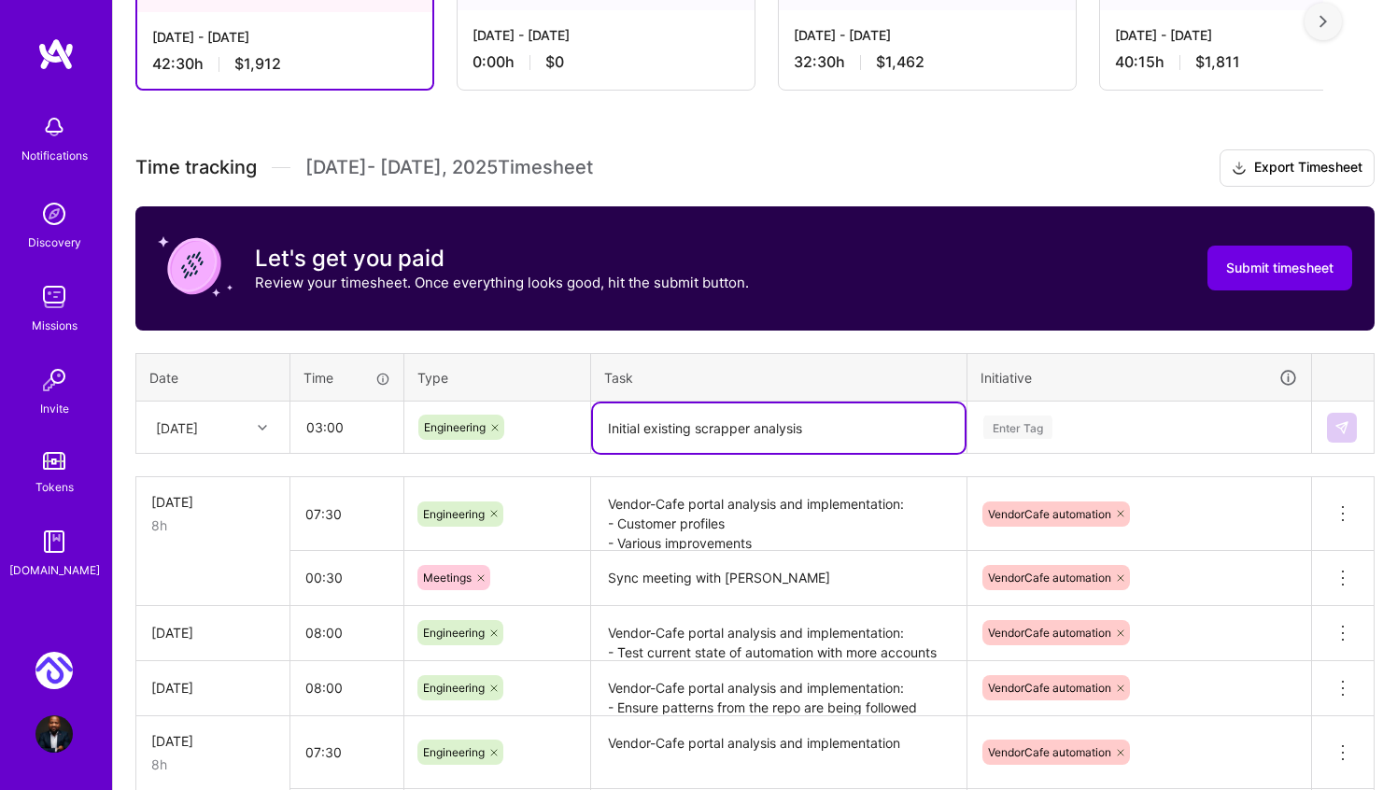
type textarea "Initial existing scrapper analysis"
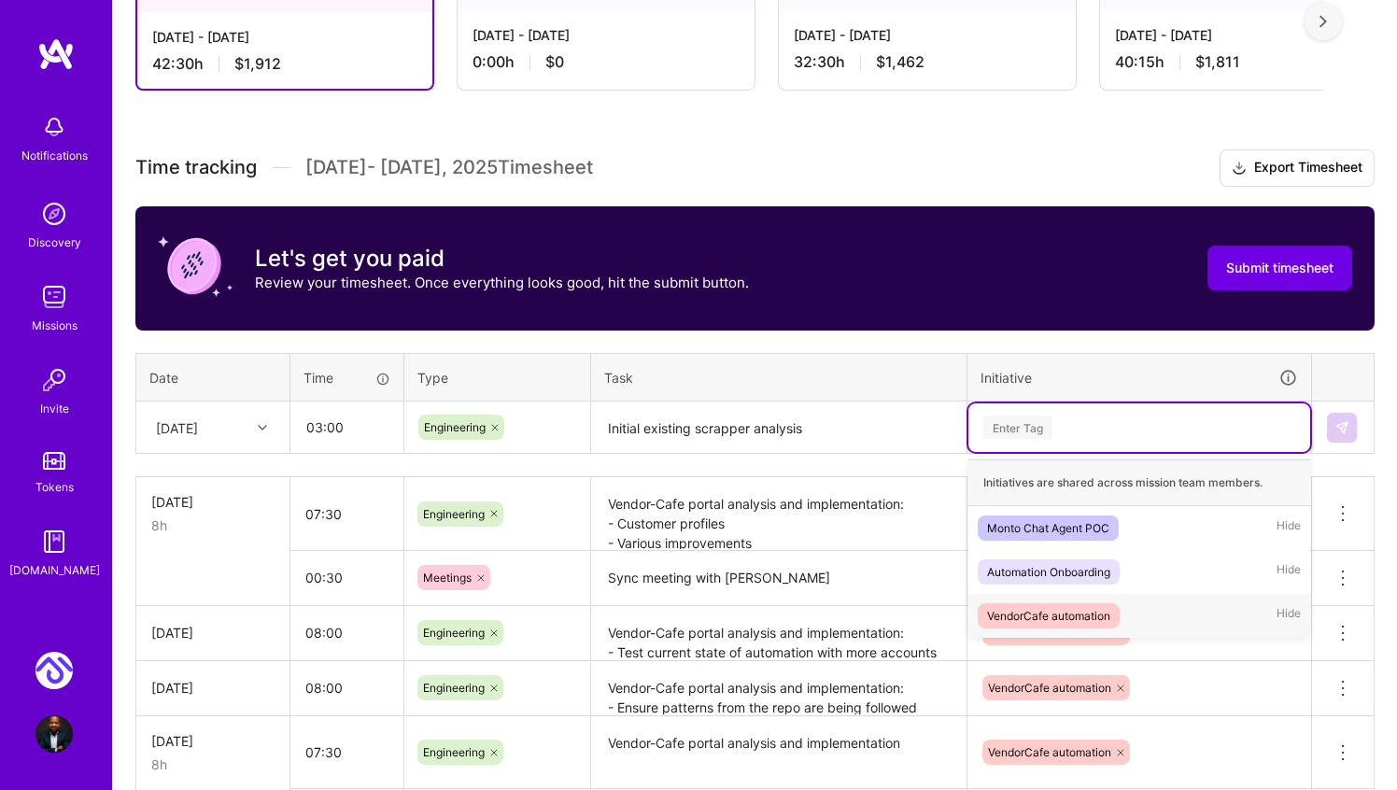
click at [1063, 611] on div "VendorCafe automation" at bounding box center [1048, 616] width 123 height 20
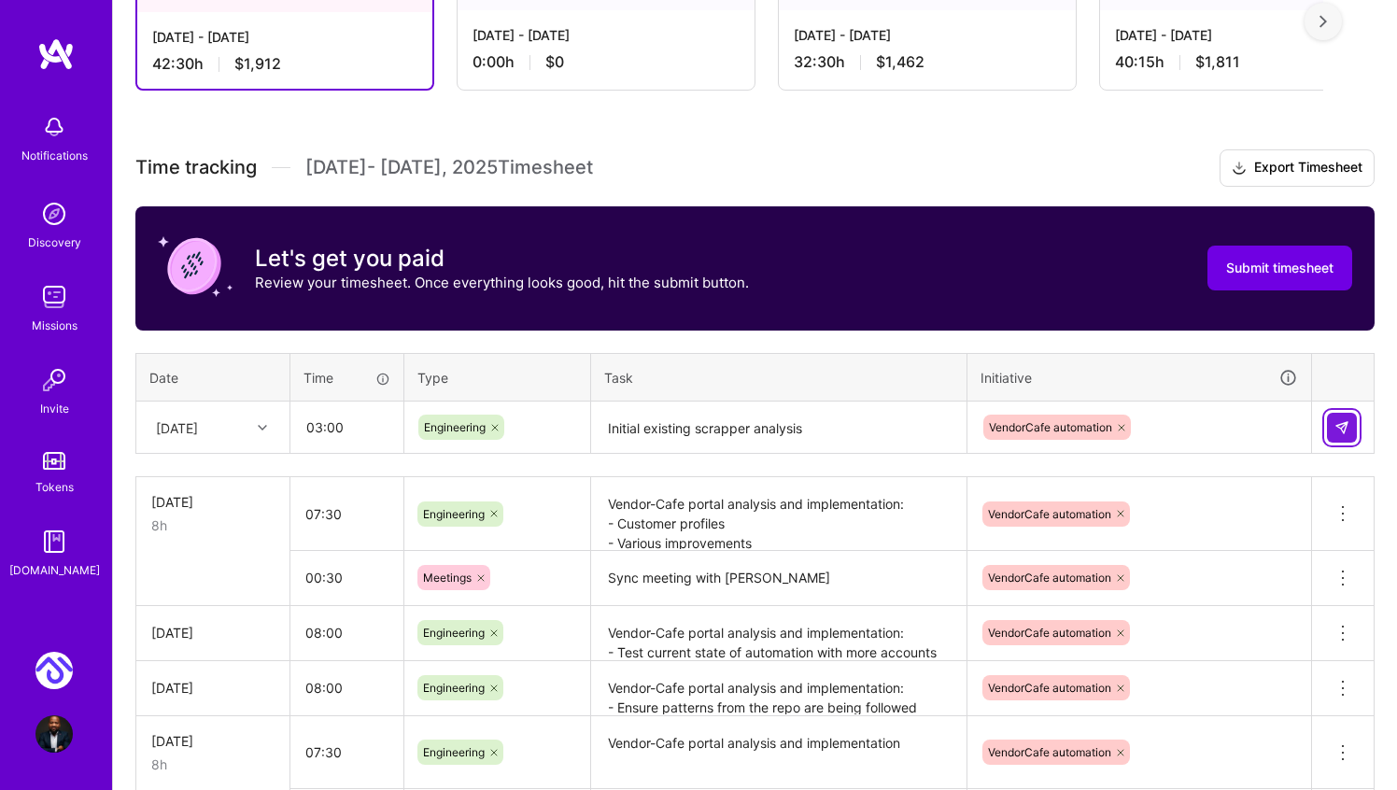
click at [1351, 423] on button at bounding box center [1342, 428] width 30 height 30
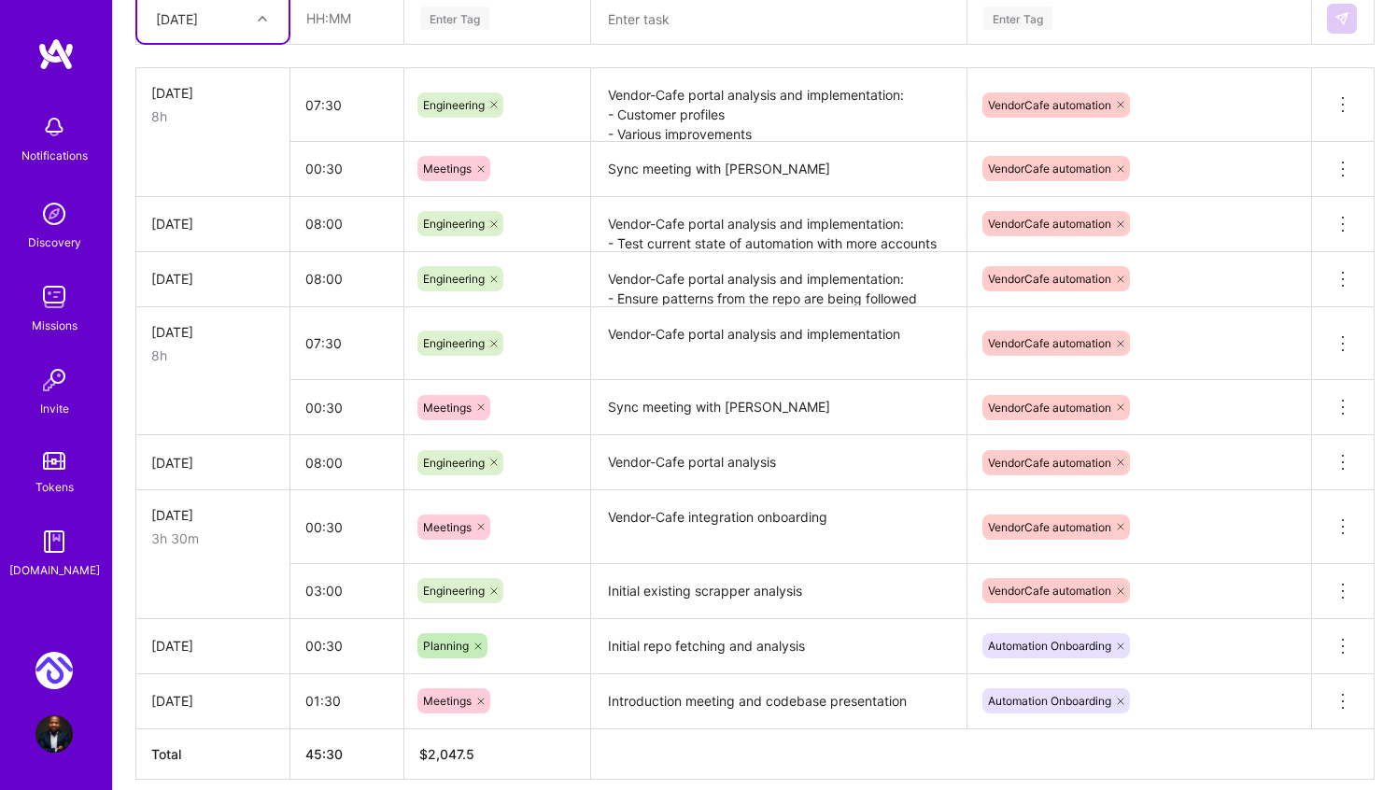
scroll to position [798, 0]
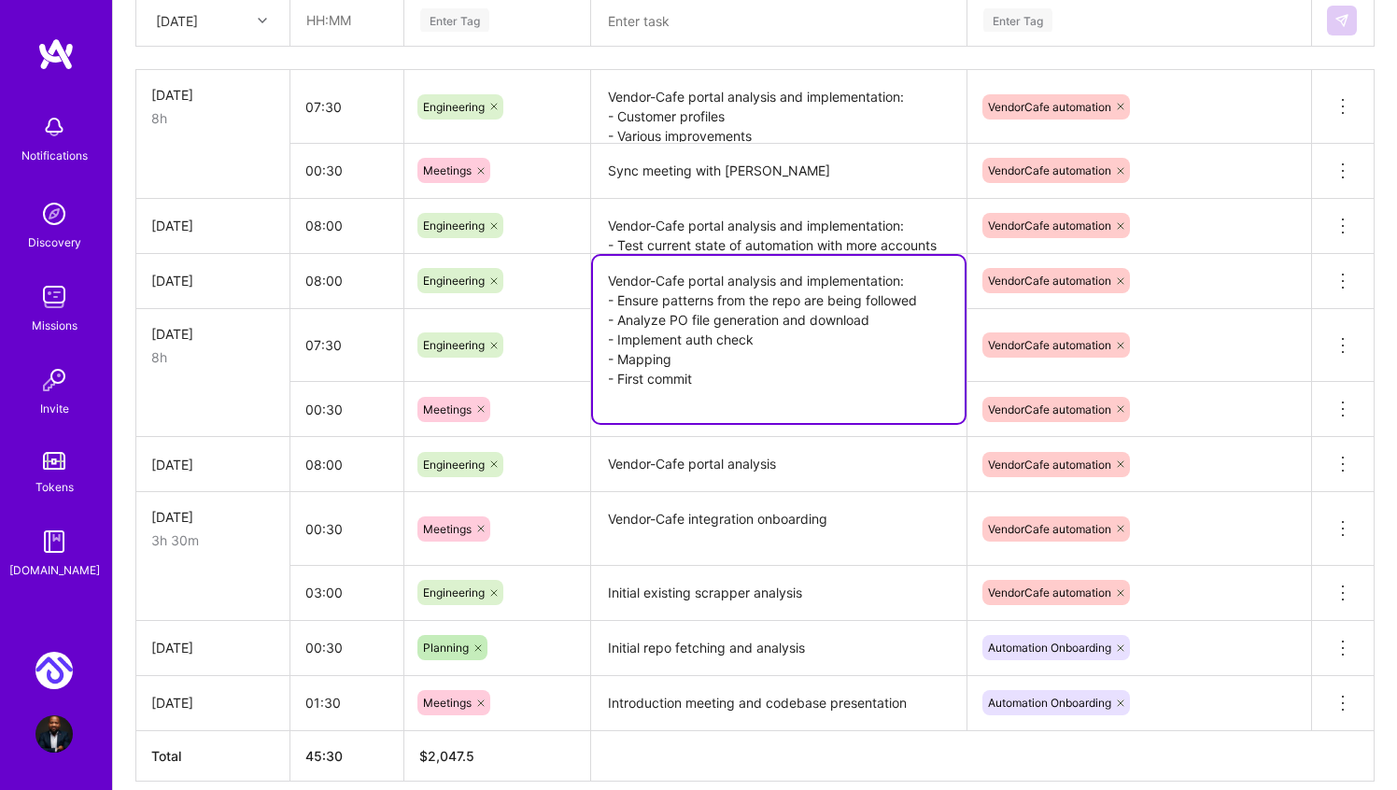
click at [901, 283] on textarea "Vendor-Cafe portal analysis and implementation: - Ensure patterns from the repo…" at bounding box center [779, 339] width 372 height 167
click at [774, 219] on textarea "Vendor-Cafe portal analysis and implementation: - Test current state of automat…" at bounding box center [779, 226] width 372 height 51
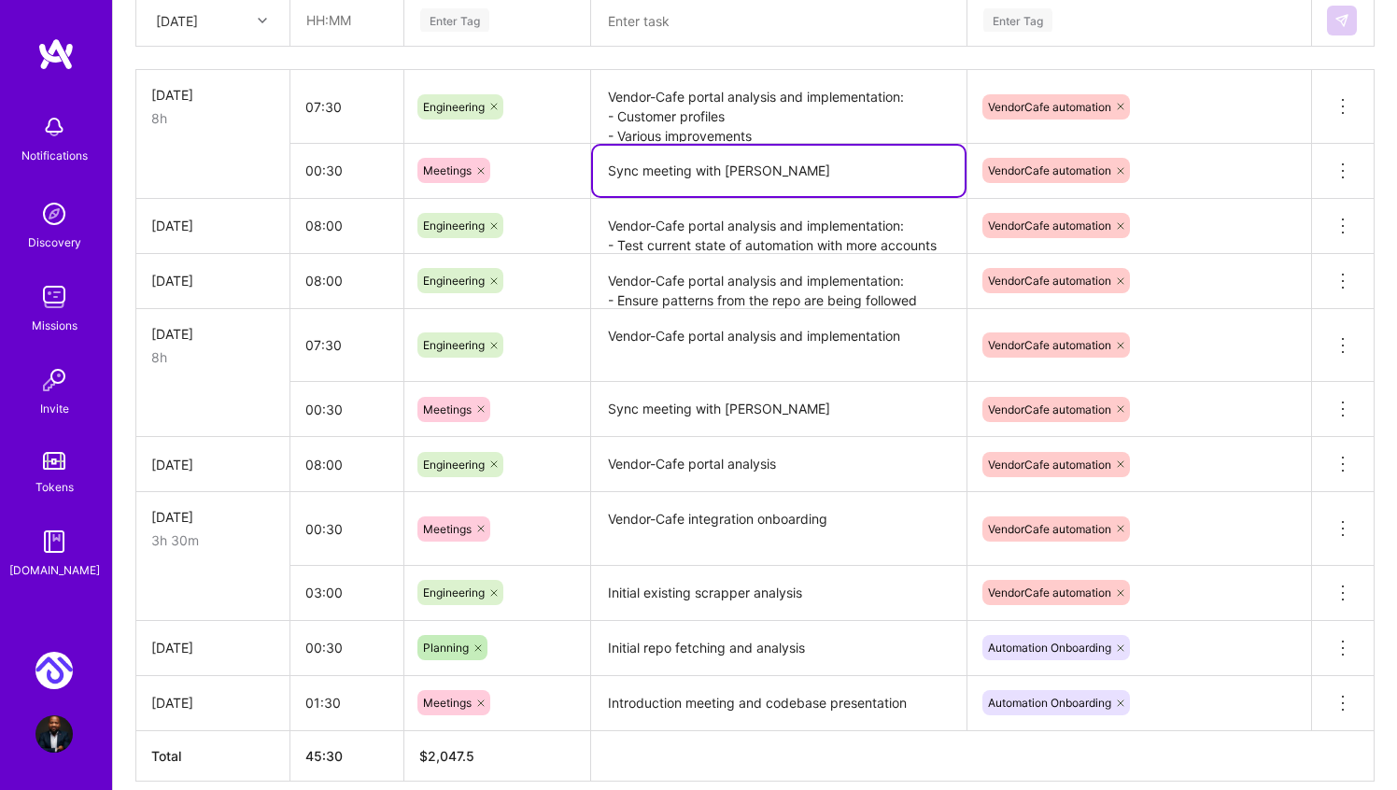
click at [804, 171] on textarea "Sync meeting with [PERSON_NAME]" at bounding box center [779, 171] width 372 height 50
click at [820, 108] on textarea "Vendor-Cafe portal analysis and implementation: - Customer profiles - Various i…" at bounding box center [779, 107] width 372 height 70
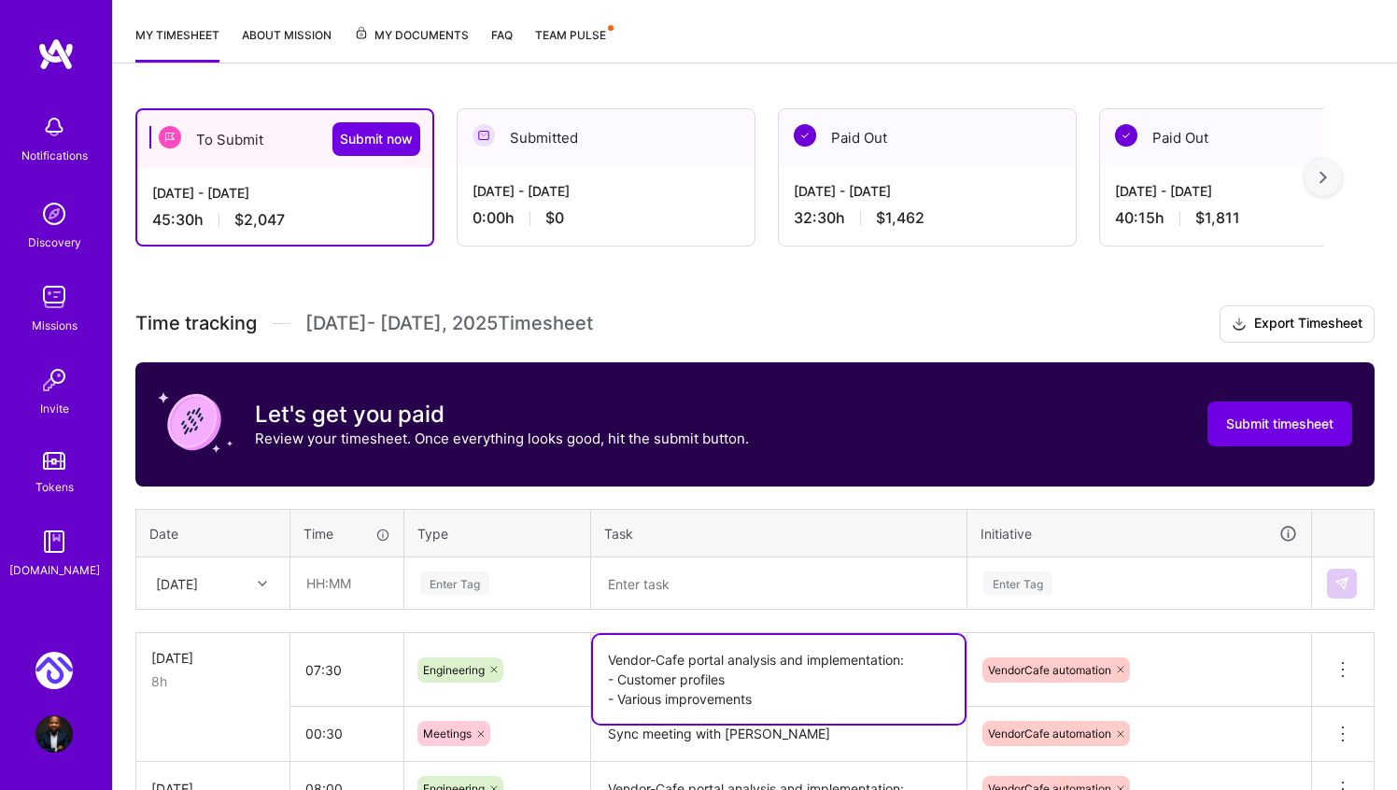
scroll to position [234, 0]
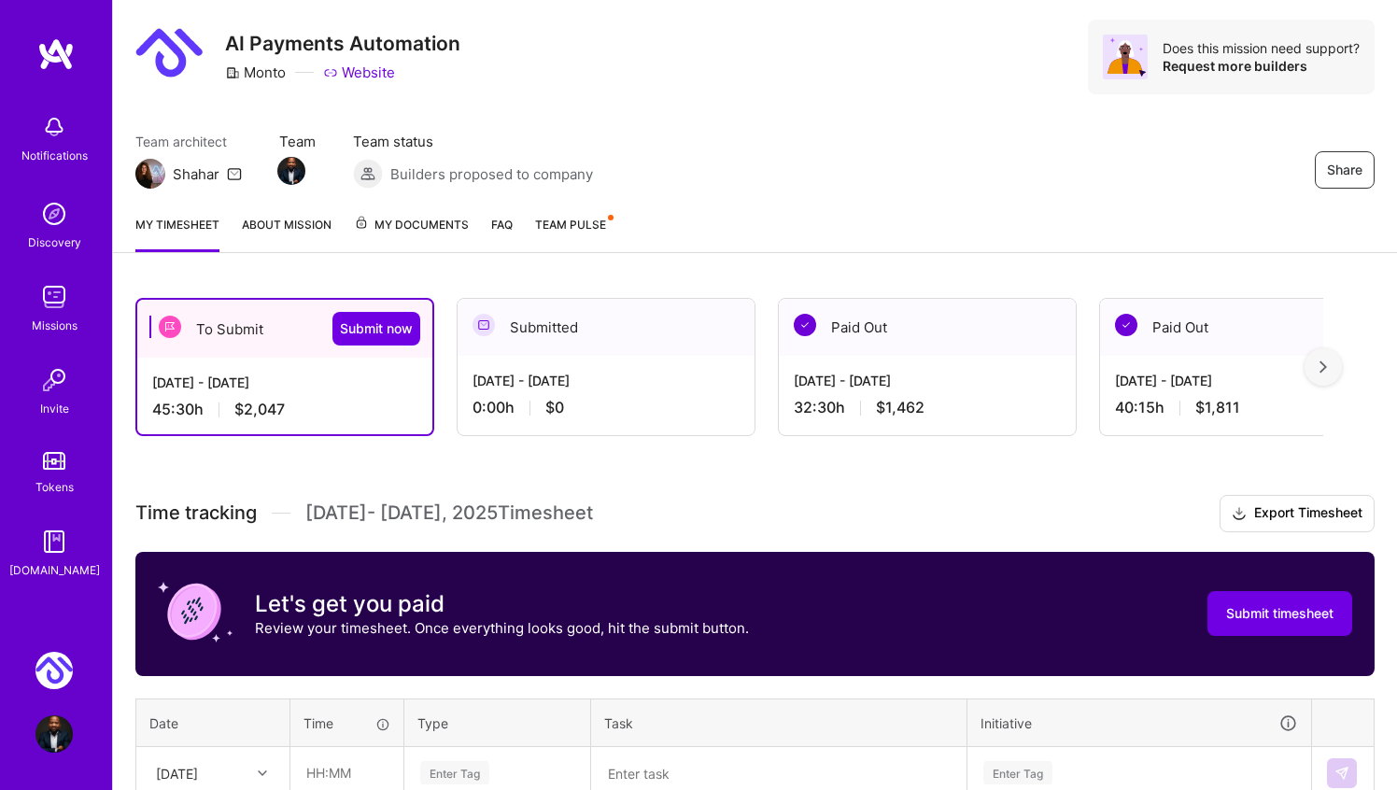
scroll to position [0, 0]
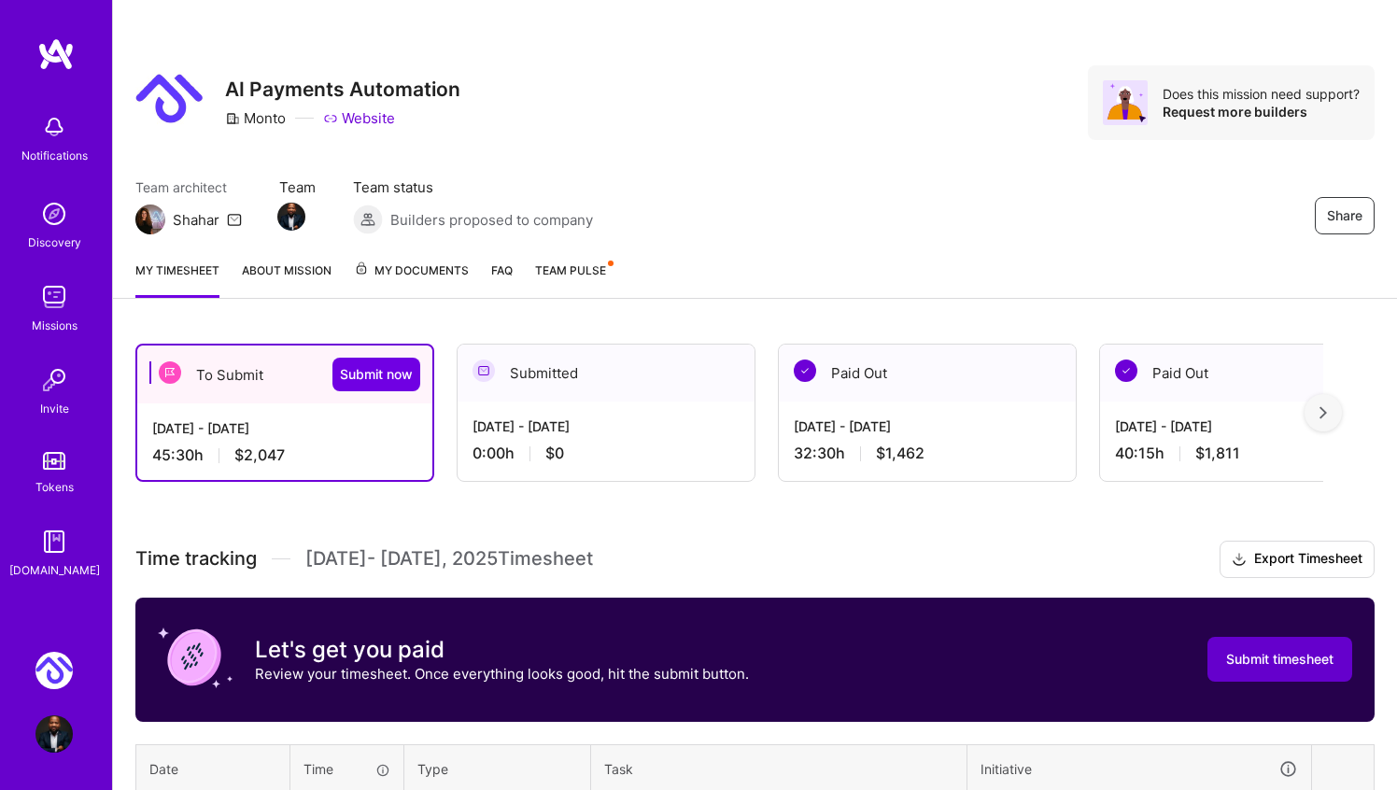
click at [1290, 659] on span "Submit timesheet" at bounding box center [1279, 659] width 107 height 19
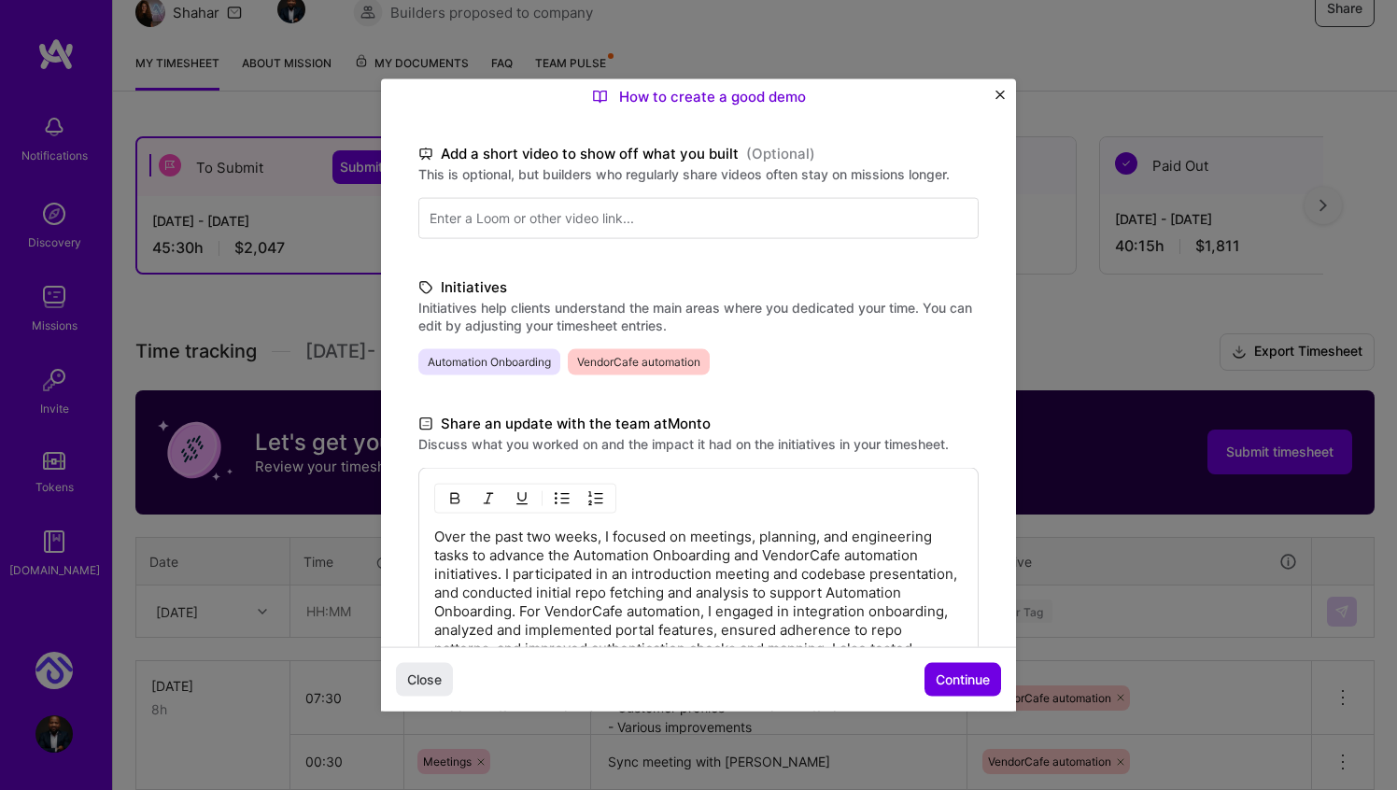
scroll to position [472, 0]
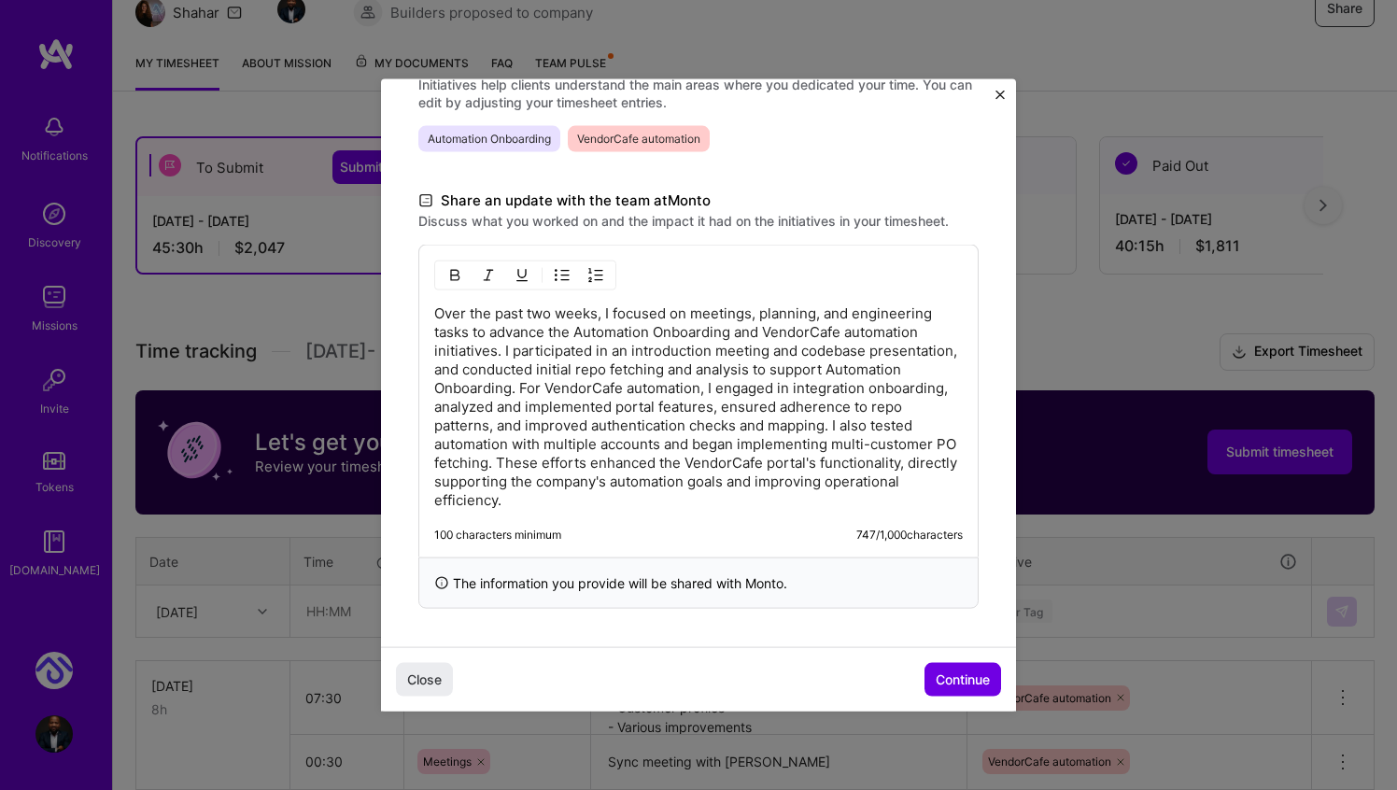
click at [420, 676] on span "Close" at bounding box center [424, 679] width 35 height 19
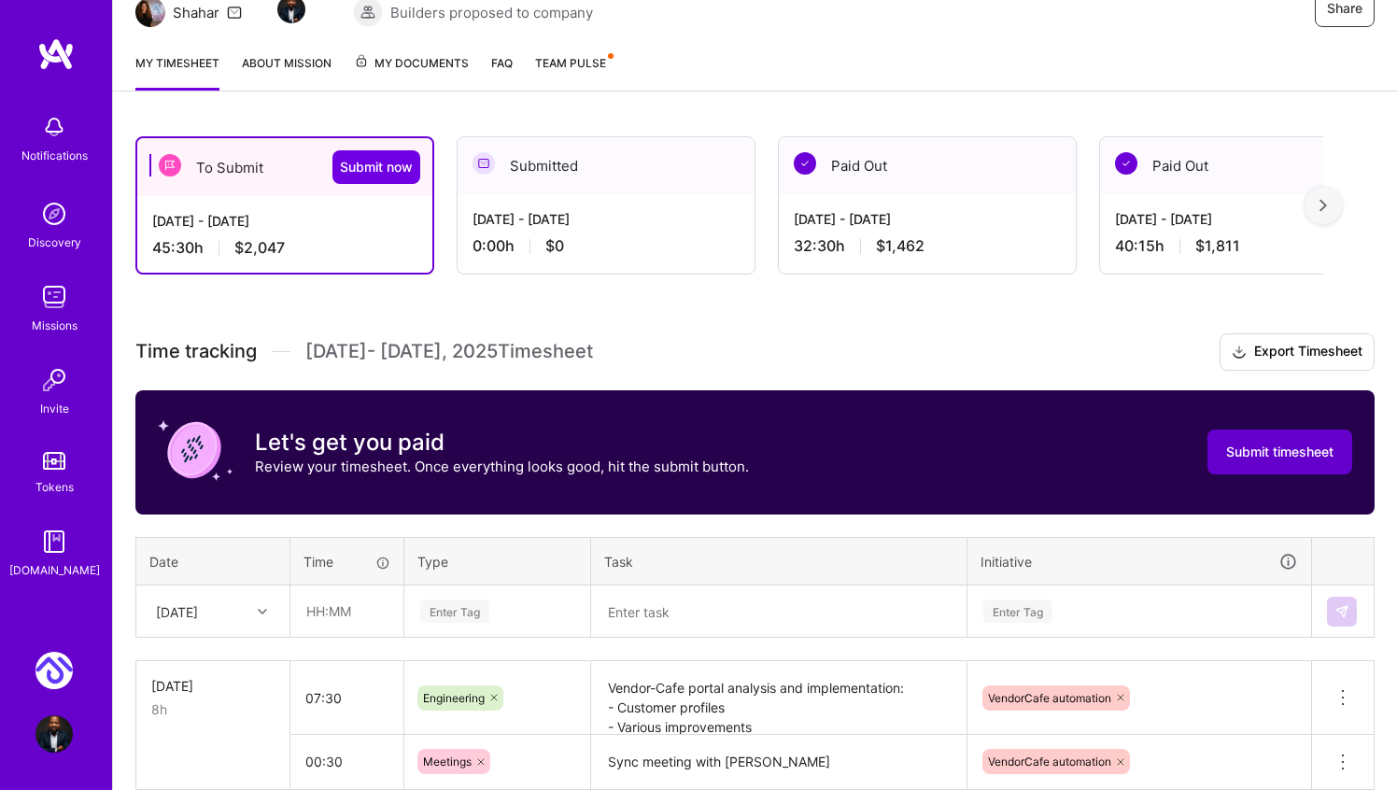
click at [1293, 444] on span "Submit timesheet" at bounding box center [1279, 452] width 107 height 19
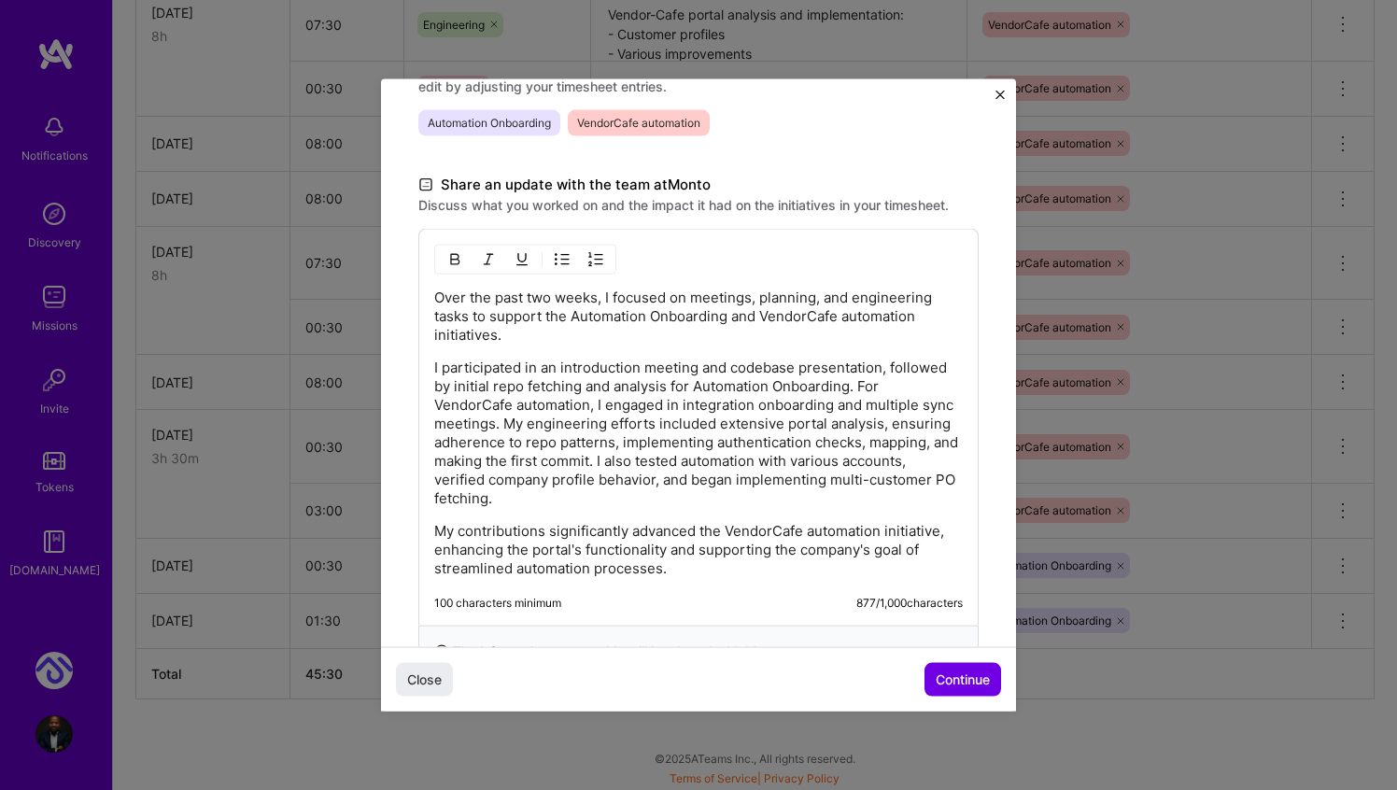
scroll to position [488, 0]
click at [431, 290] on div "Over the past two weeks, I focused on meetings, planning, and engineering tasks…" at bounding box center [698, 426] width 560 height 397
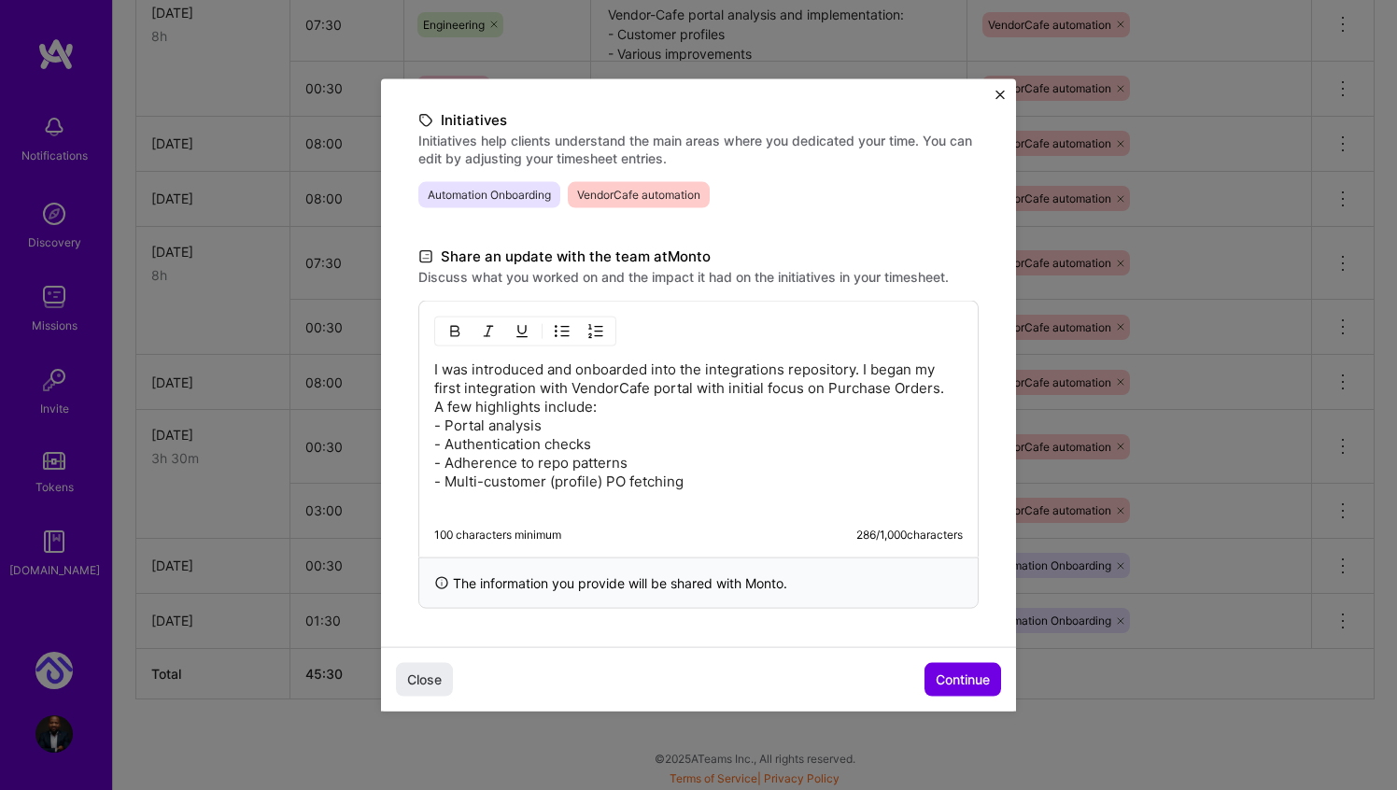
scroll to position [397, 0]
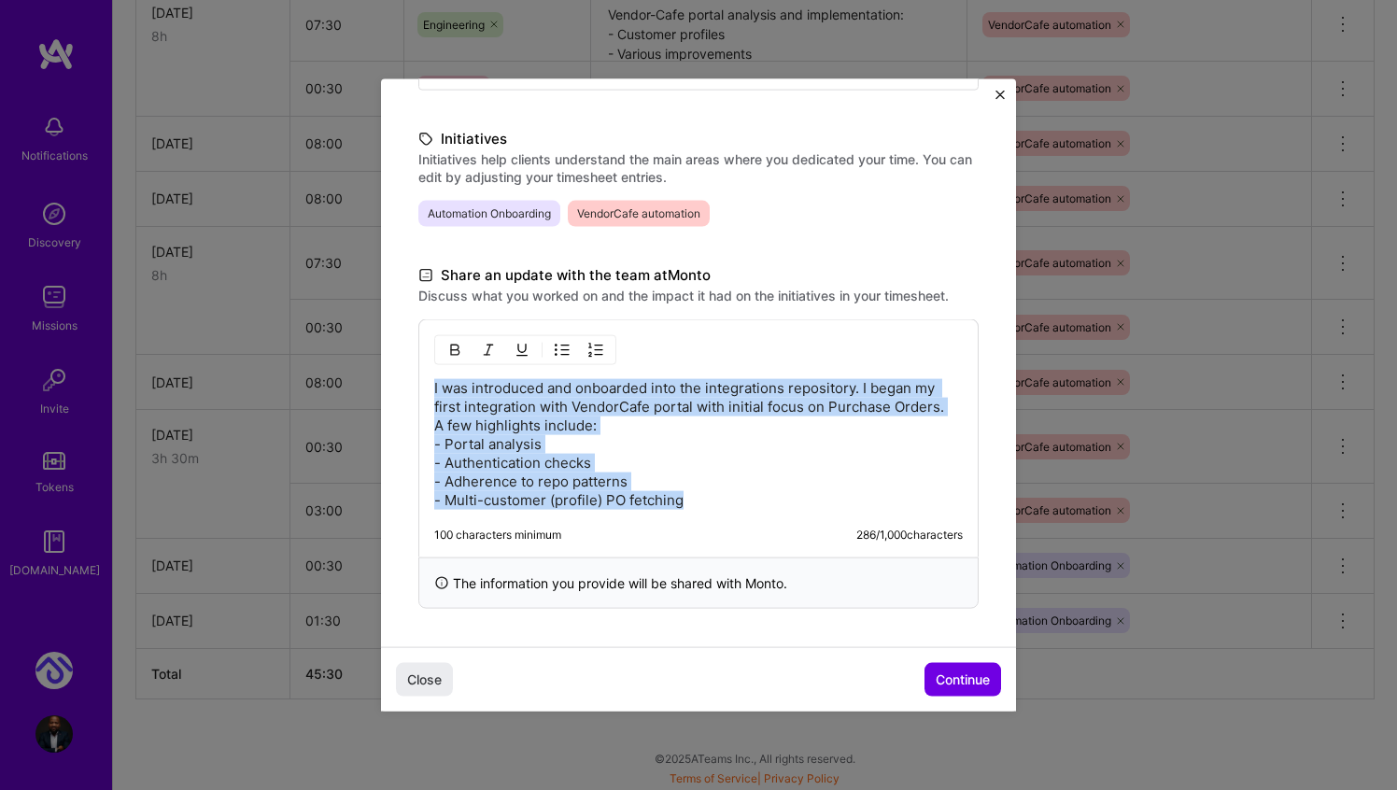
drag, startPoint x: 700, startPoint y: 498, endPoint x: 392, endPoint y: 319, distance: 356.0
click at [358, 358] on div "Demo day Take a moment to reflect on what you've built over the last two weeks …" at bounding box center [698, 395] width 1397 height 790
copy p "I was introduced and onboarded into the integrations repository. I began my fir…"
click at [684, 426] on p "I was introduced and onboarded into the integrations repository. I began my fir…" at bounding box center [698, 444] width 529 height 131
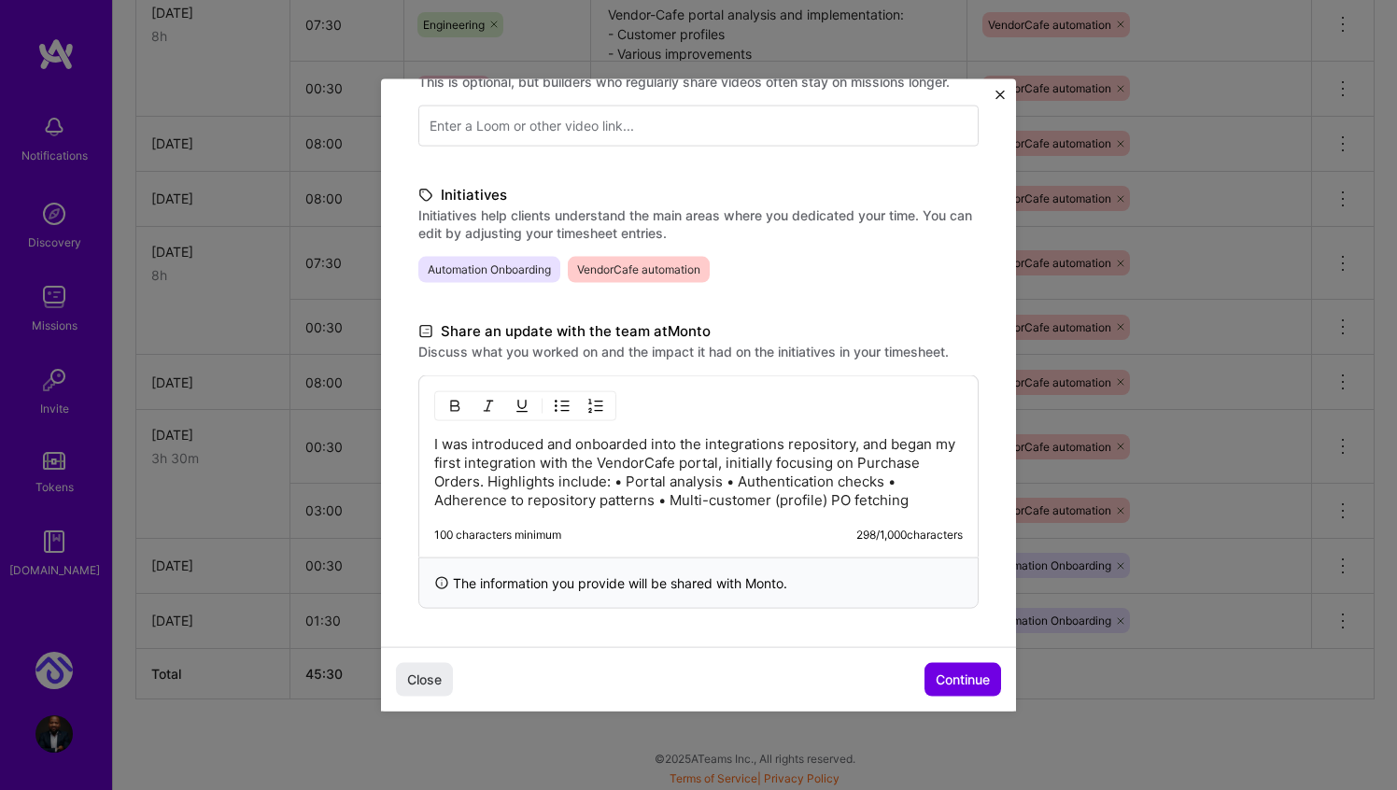
scroll to position [341, 0]
click at [765, 465] on p "I was introduced and onboarded into the integrations repository, and began my f…" at bounding box center [698, 472] width 529 height 75
click at [764, 465] on p "I was introduced and onboarded into the integrations repository, and began my f…" at bounding box center [698, 472] width 529 height 75
drag, startPoint x: 883, startPoint y: 493, endPoint x: 914, endPoint y: 502, distance: 32.2
click at [887, 494] on p "I was introduced and onboarded into the integrations repository, and began my f…" at bounding box center [698, 472] width 529 height 75
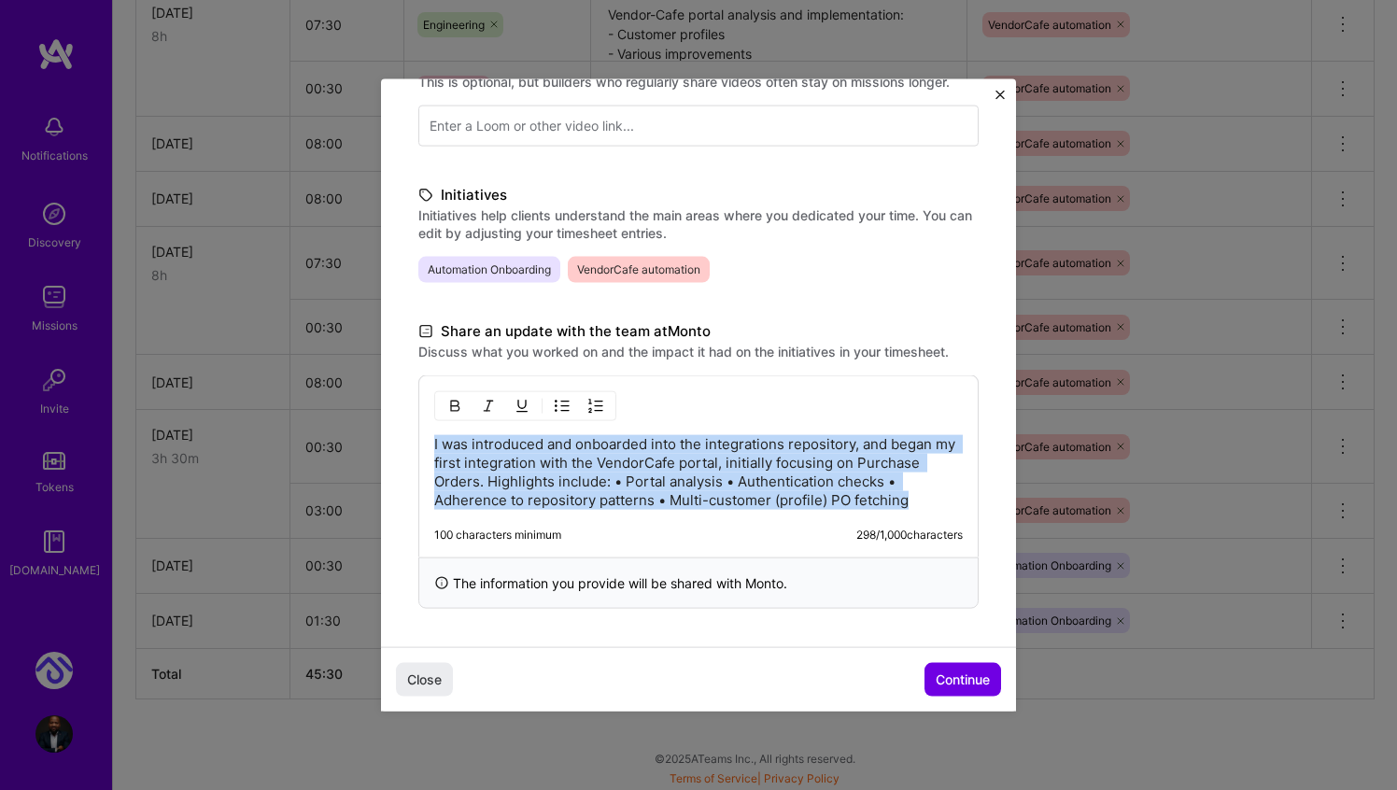
drag, startPoint x: 914, startPoint y: 500, endPoint x: 473, endPoint y: 419, distance: 448.0
click at [459, 416] on div "I was introduced and onboarded into the integrations repository, and began my f…" at bounding box center [698, 466] width 560 height 182
click at [645, 457] on p "I was introduced and onboarded into the integrations repository, and began my f…" at bounding box center [698, 472] width 529 height 75
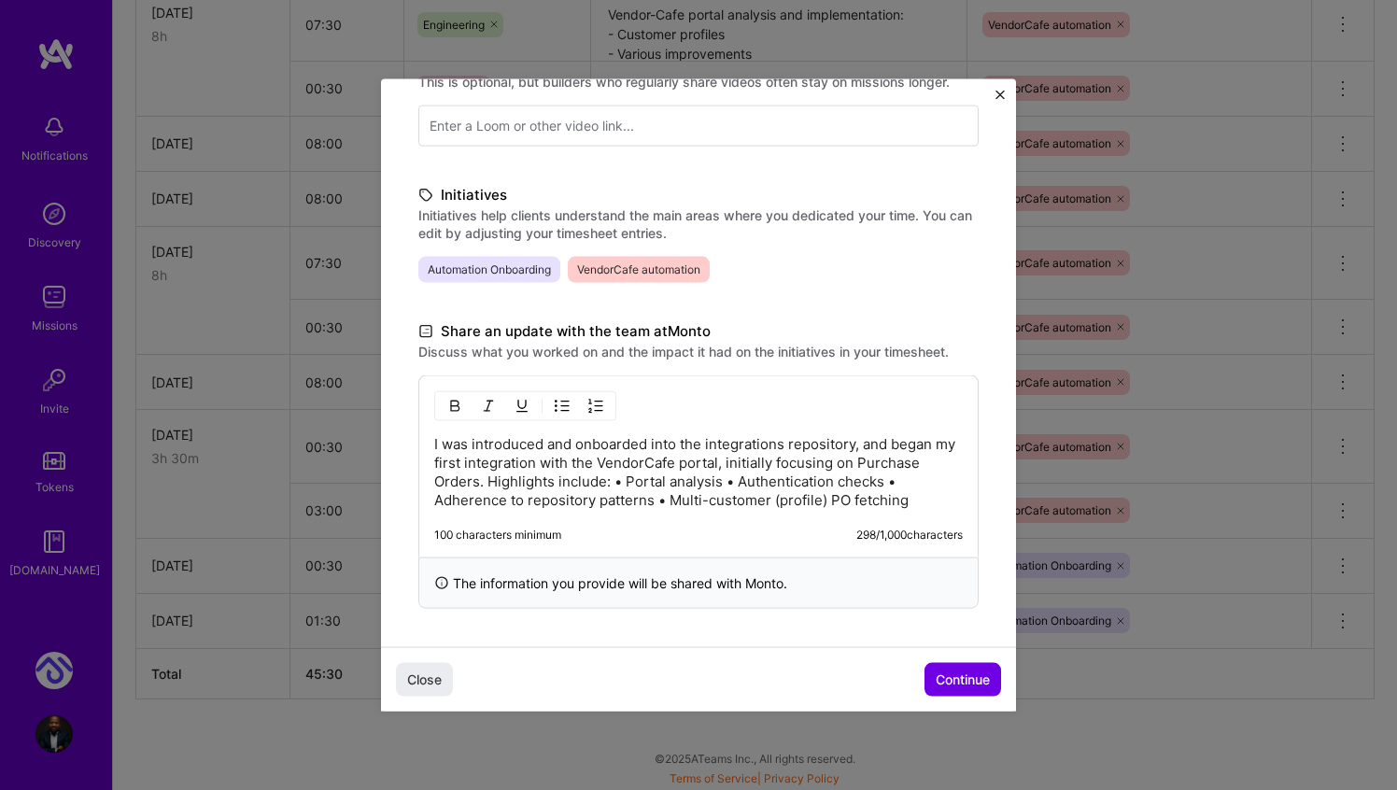
click at [684, 469] on p "I was introduced and onboarded into the integrations repository, and began my f…" at bounding box center [698, 472] width 529 height 75
click at [912, 499] on p "I was introduced and onboarded into the integrations repository, and began my f…" at bounding box center [698, 472] width 529 height 75
click at [487, 474] on p "I was introduced and onboarded into the integrations repository, and began my f…" at bounding box center [698, 472] width 529 height 75
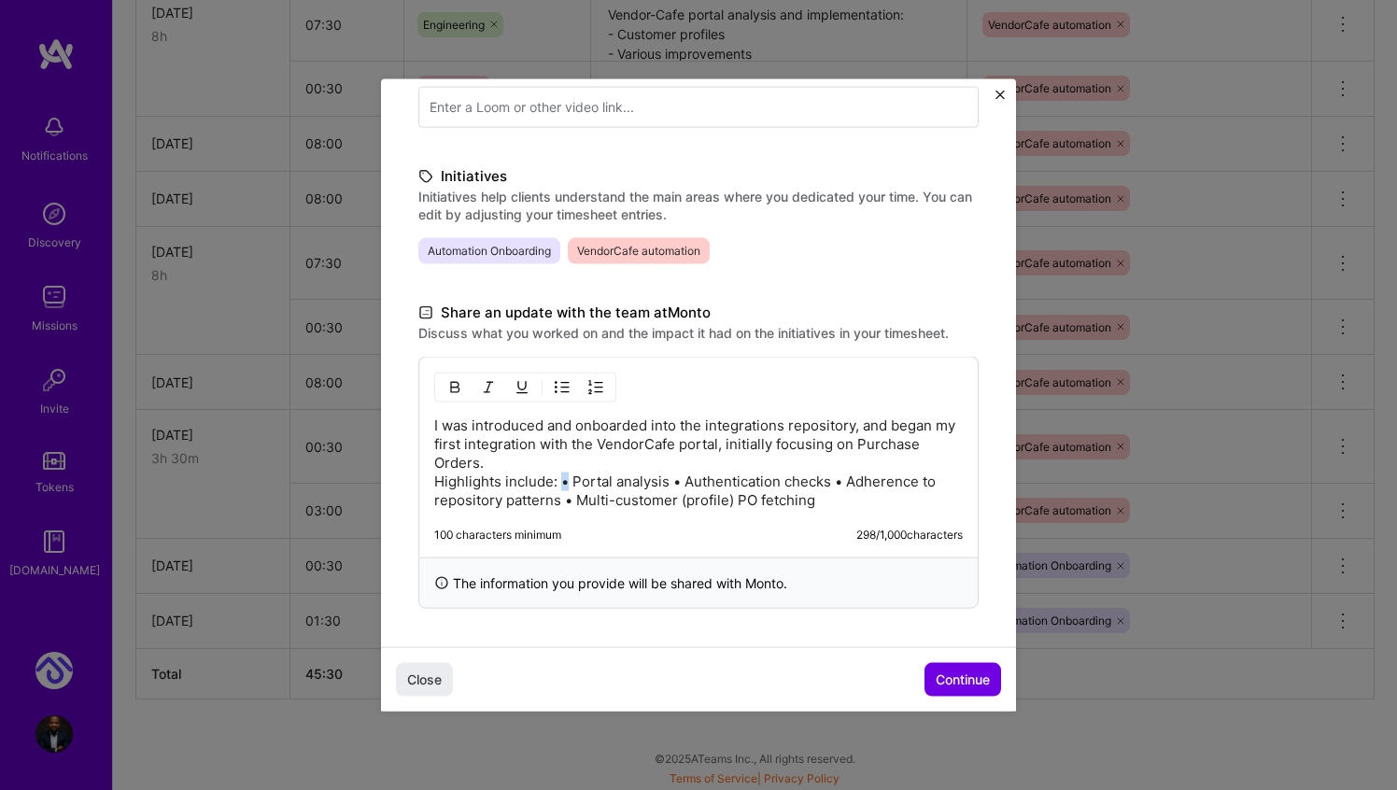
drag, startPoint x: 563, startPoint y: 479, endPoint x: 614, endPoint y: 478, distance: 51.4
click at [563, 479] on p "I was introduced and onboarded into the integrations repository, and began my f…" at bounding box center [698, 462] width 529 height 93
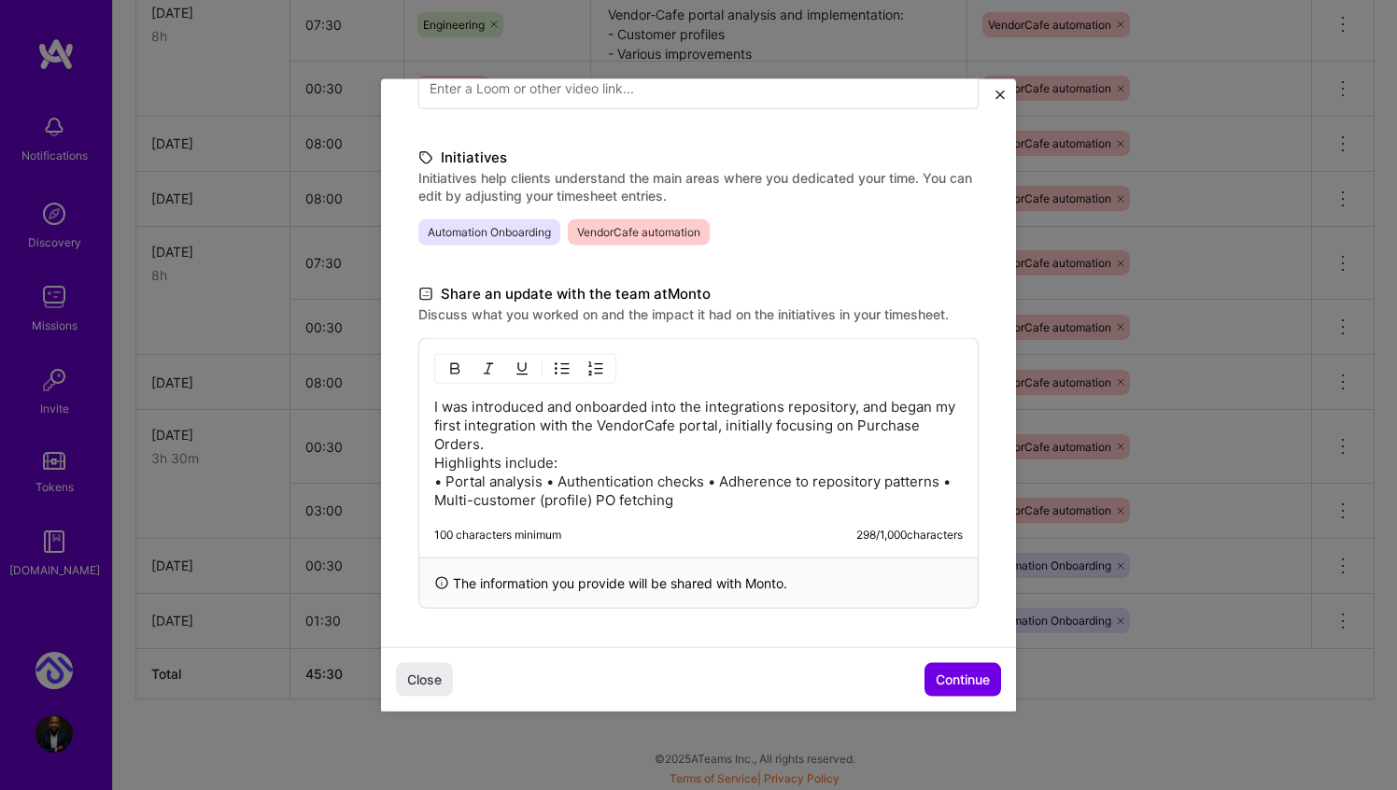
drag, startPoint x: 547, startPoint y: 477, endPoint x: 579, endPoint y: 479, distance: 31.8
click at [547, 477] on p "I was introduced and onboarded into the integrations repository, and began my f…" at bounding box center [698, 454] width 529 height 112
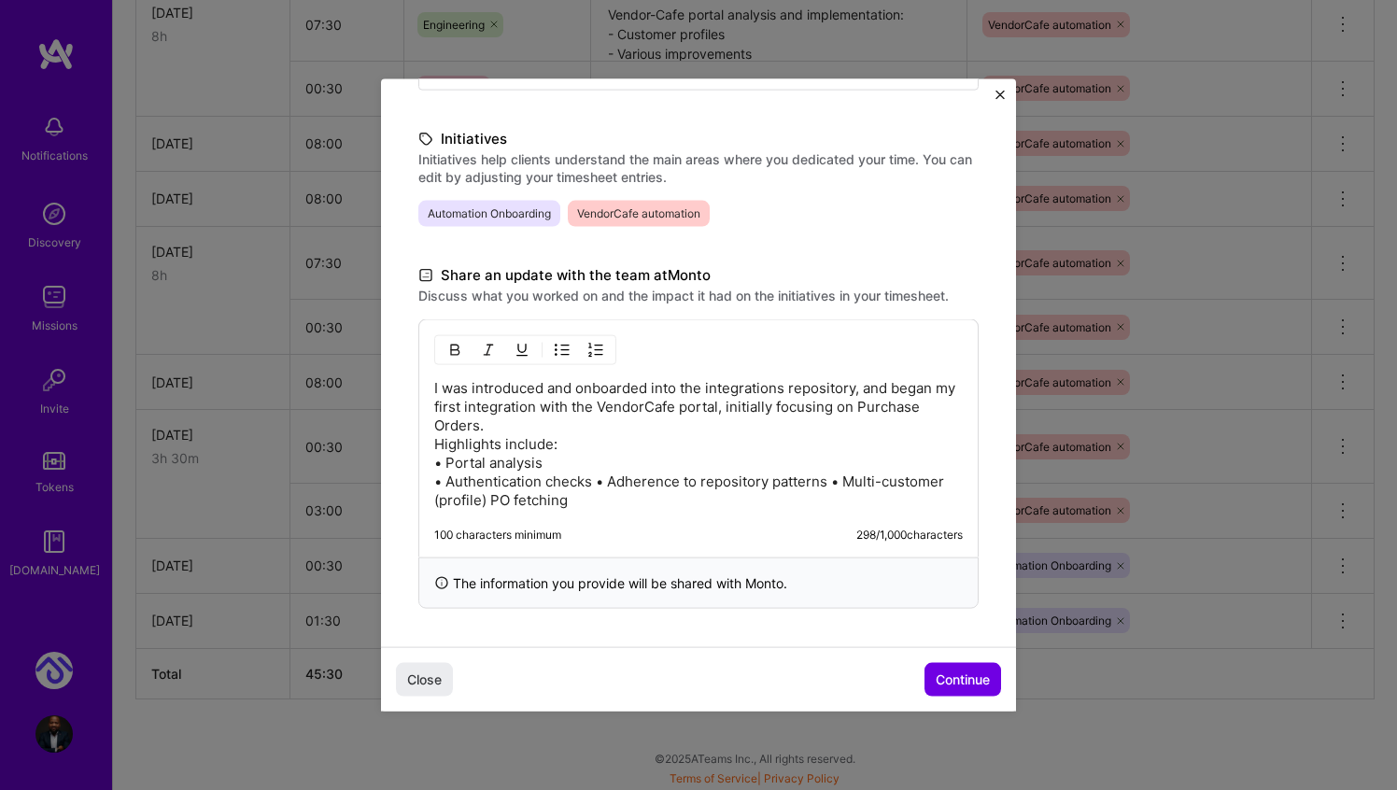
click at [601, 479] on p "I was introduced and onboarded into the integrations repository, and began my f…" at bounding box center [698, 444] width 529 height 131
drag, startPoint x: 669, startPoint y: 495, endPoint x: 696, endPoint y: 497, distance: 27.1
click at [670, 495] on p "I was introduced and onboarded into the integrations repository, and began my f…" at bounding box center [698, 444] width 529 height 131
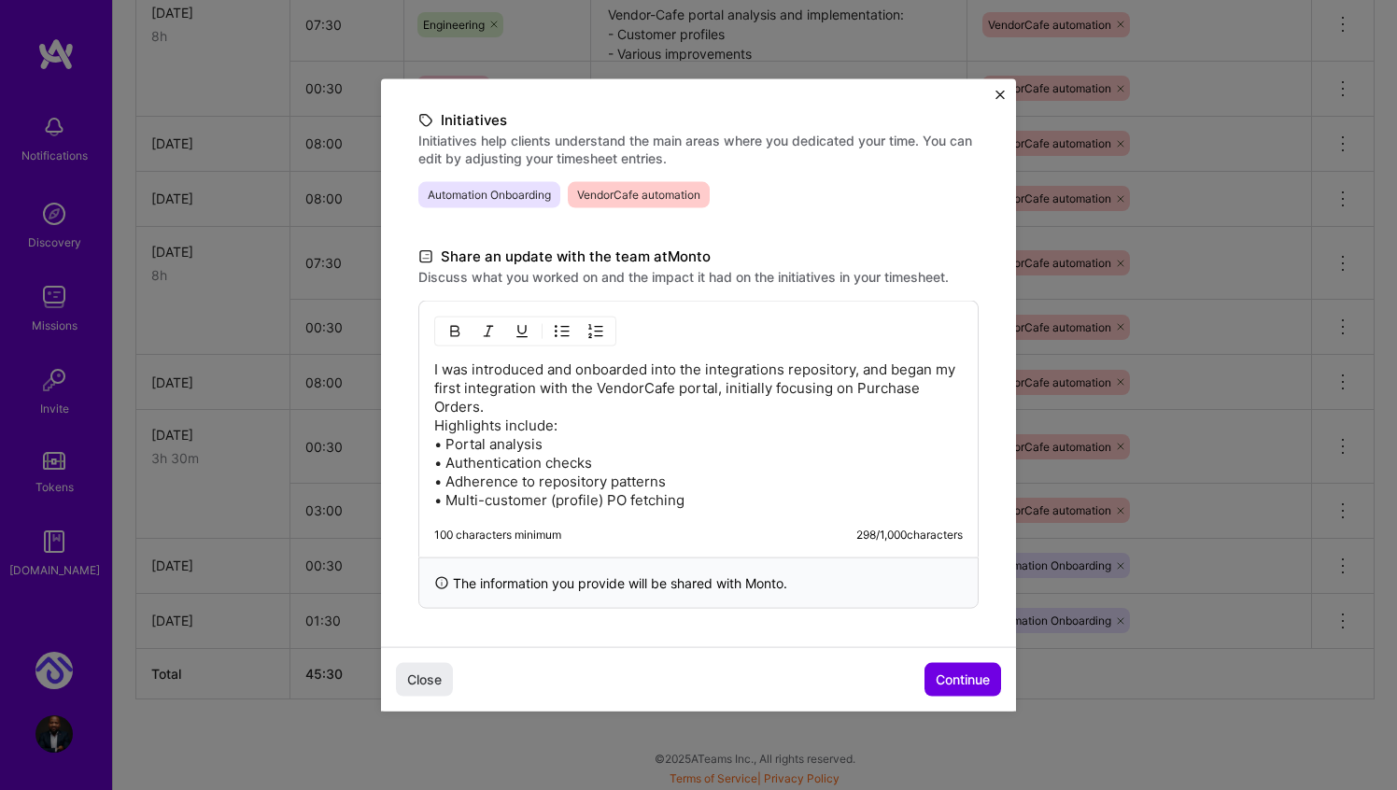
drag, startPoint x: 448, startPoint y: 444, endPoint x: 511, endPoint y: 437, distance: 62.9
click at [448, 444] on p "I was introduced and onboarded into the integrations repository, and began my f…" at bounding box center [698, 434] width 529 height 149
click at [979, 673] on span "Continue" at bounding box center [963, 679] width 54 height 19
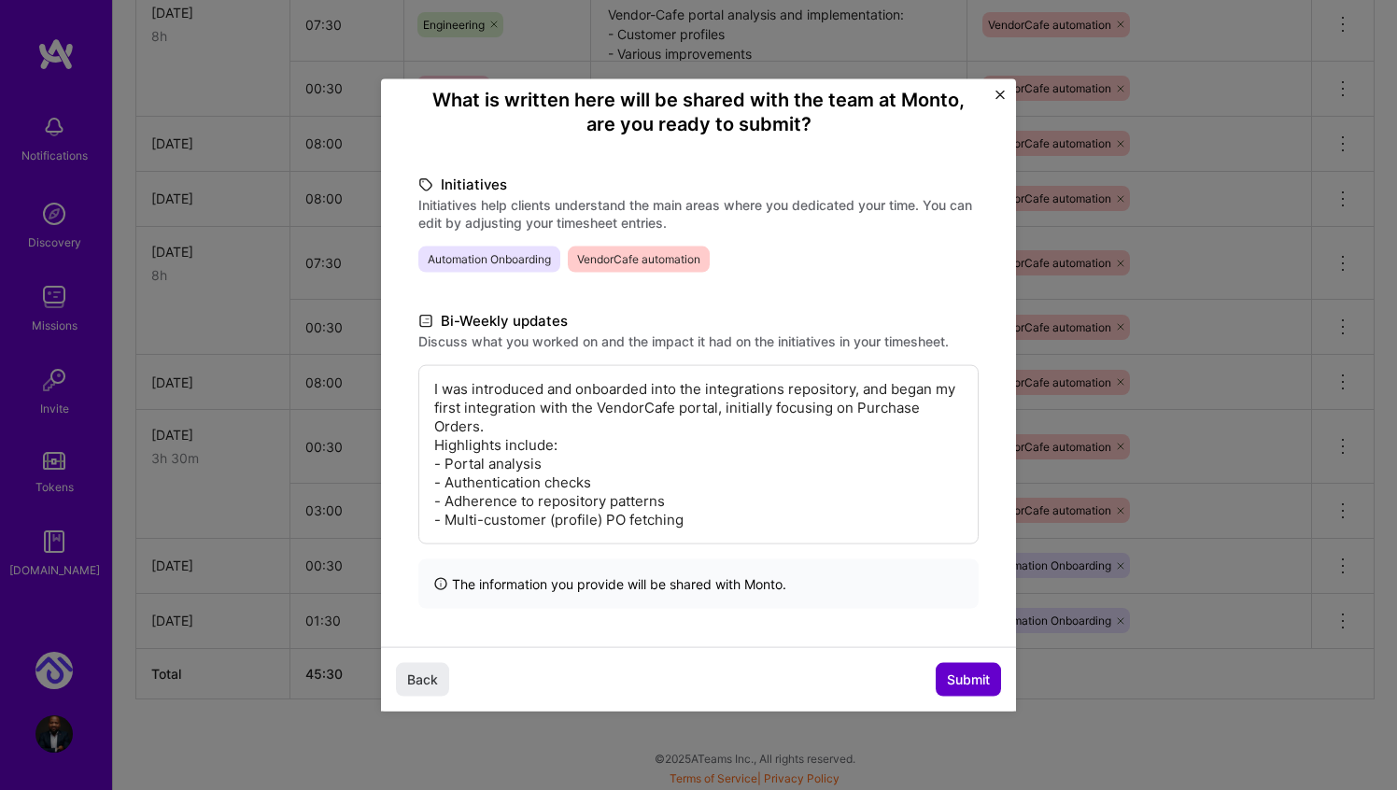
scroll to position [164, 0]
click at [966, 686] on span "Submit" at bounding box center [968, 679] width 43 height 19
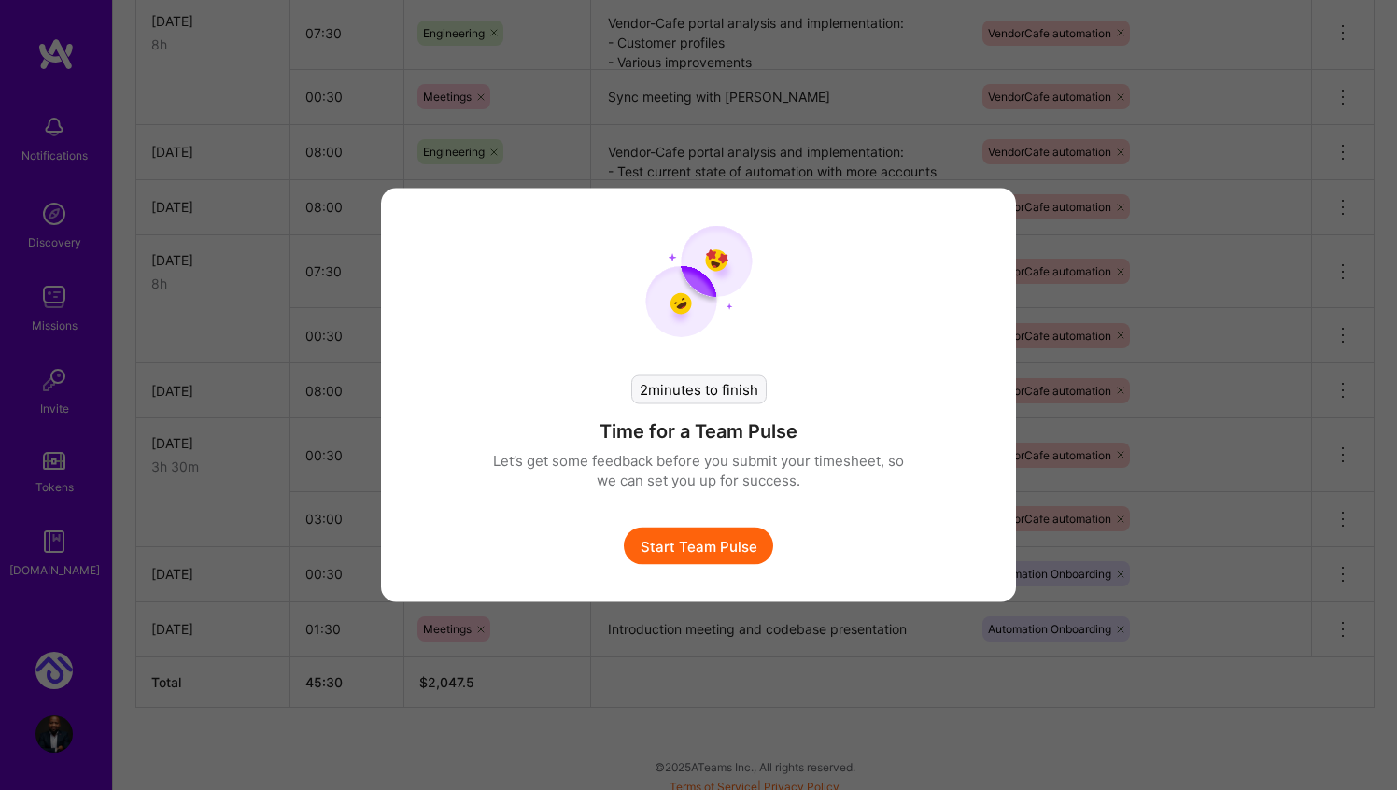
scroll to position [871, 0]
click at [540, 548] on div "2 minutes to finish Time for a Team Pulse Let’s get some feedback before you su…" at bounding box center [698, 451] width 411 height 227
click at [708, 548] on button "Start Team Pulse" at bounding box center [698, 546] width 149 height 37
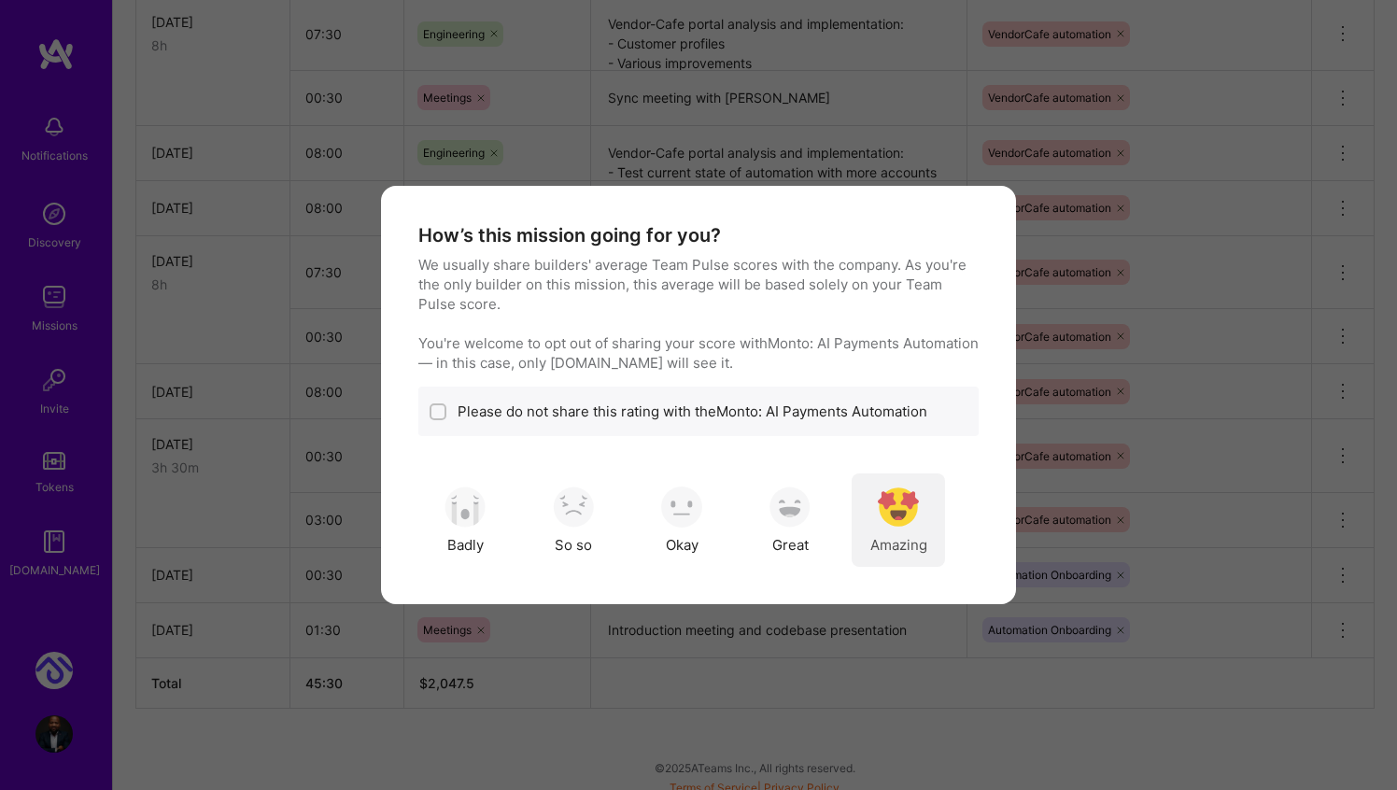
click at [879, 530] on div "Amazing" at bounding box center [898, 519] width 93 height 93
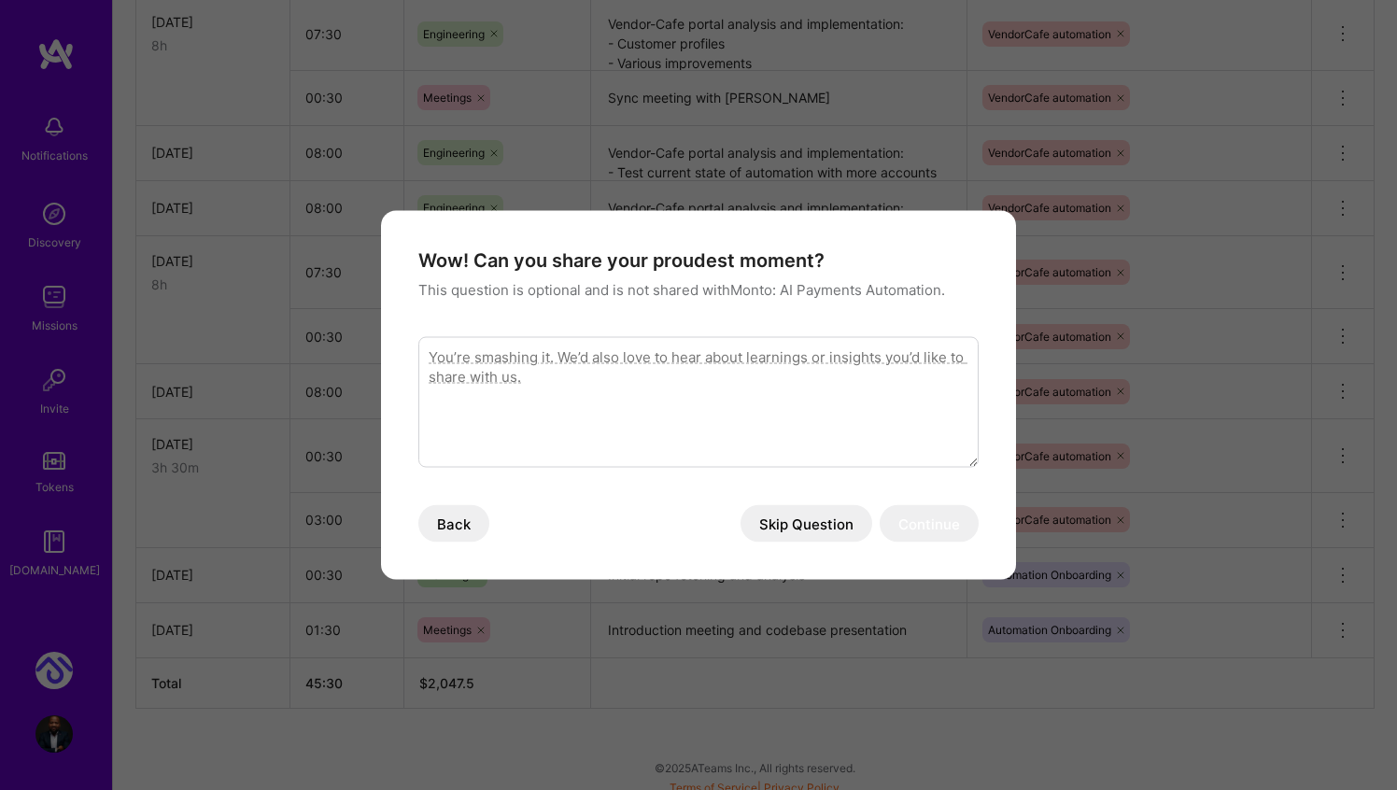
click at [837, 523] on button "Skip Question" at bounding box center [806, 523] width 132 height 37
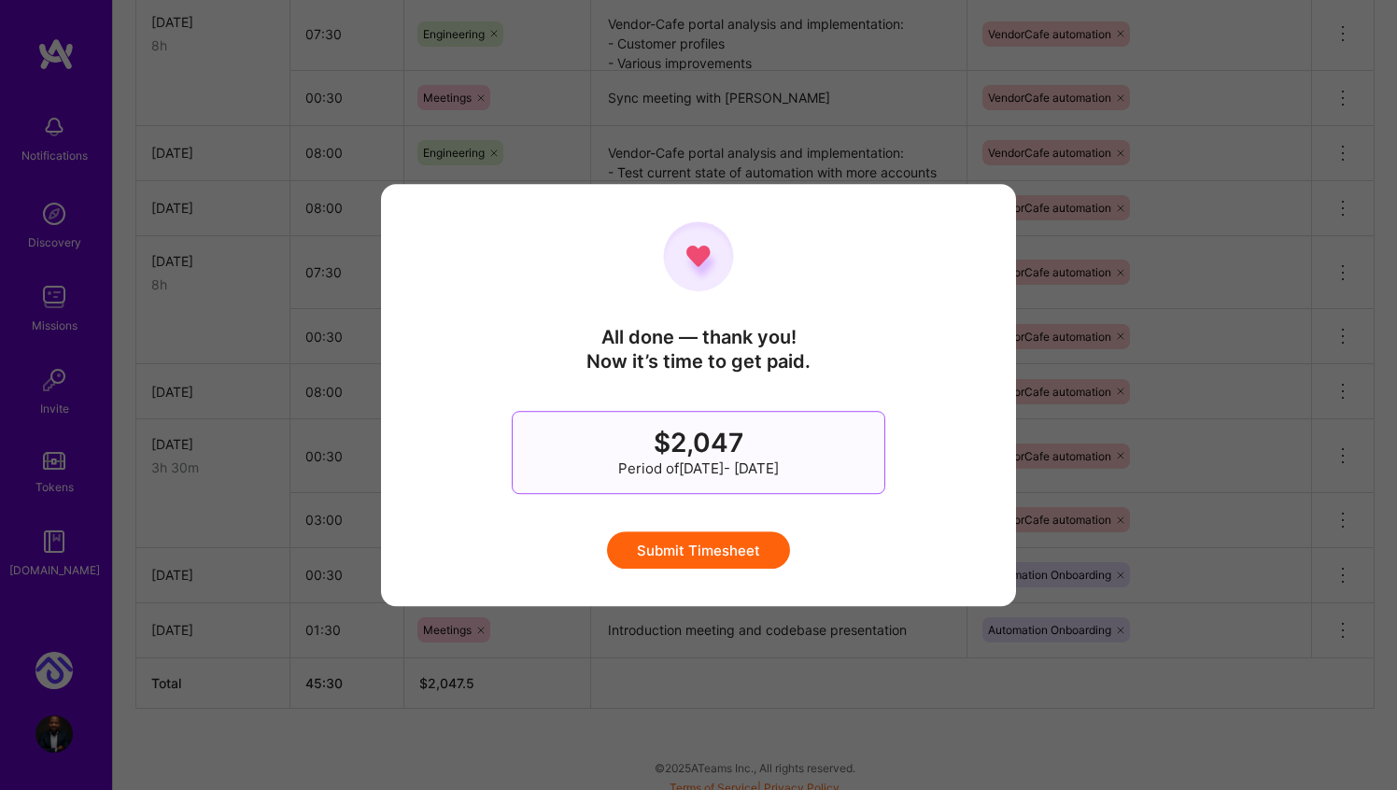
click at [725, 544] on button "Submit Timesheet" at bounding box center [698, 549] width 183 height 37
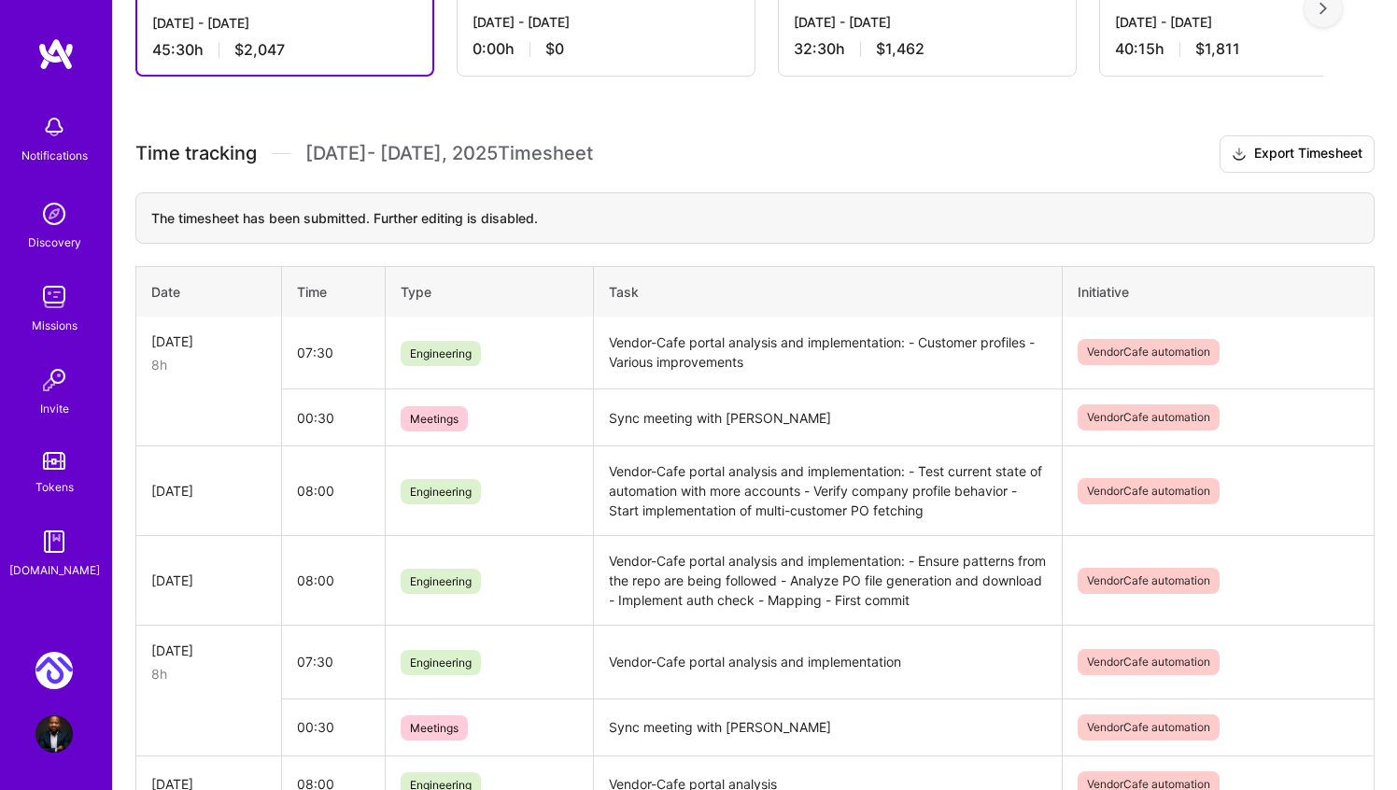
scroll to position [0, 0]
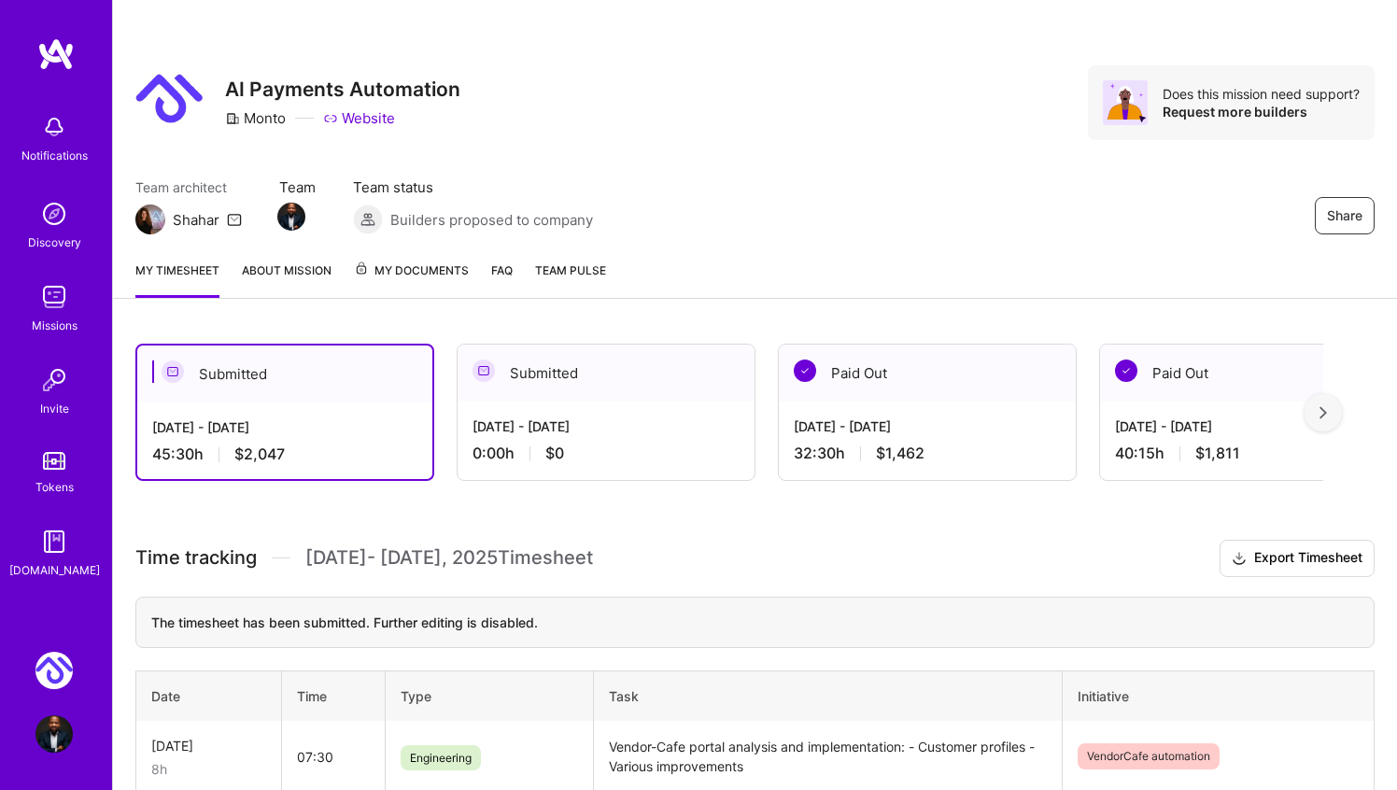
drag, startPoint x: 1032, startPoint y: 213, endPoint x: 966, endPoint y: 277, distance: 91.8
click at [1032, 213] on div "Share" at bounding box center [1164, 215] width 420 height 37
